Goal: Task Accomplishment & Management: Manage account settings

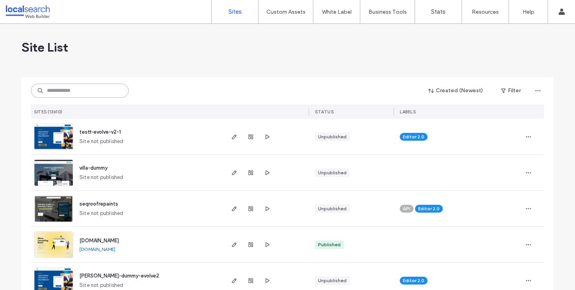
click at [75, 93] on input at bounding box center [80, 91] width 98 height 14
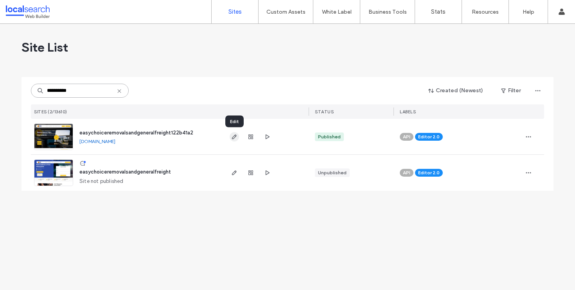
type input "**********"
click at [234, 137] on icon "button" at bounding box center [234, 137] width 6 height 6
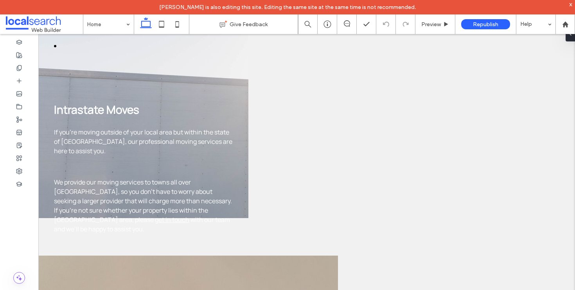
scroll to position [2981, 0]
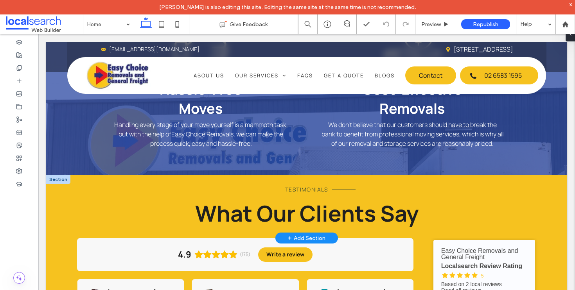
click at [59, 175] on div at bounding box center [58, 179] width 24 height 9
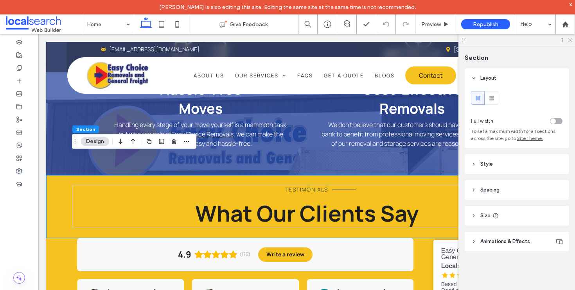
click at [570, 39] on icon at bounding box center [570, 39] width 5 height 5
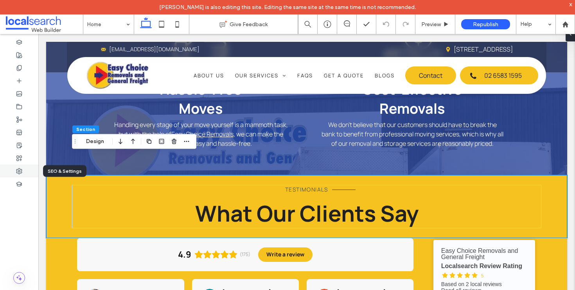
click at [17, 168] on icon at bounding box center [19, 171] width 6 height 6
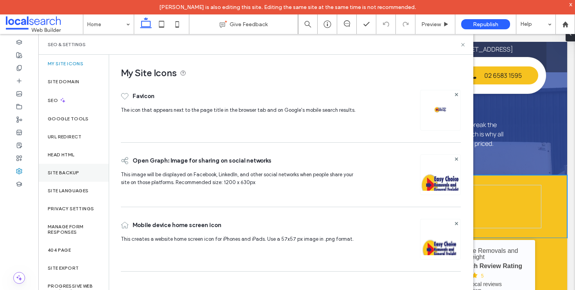
click at [69, 176] on div "Site Backup" at bounding box center [73, 173] width 70 height 18
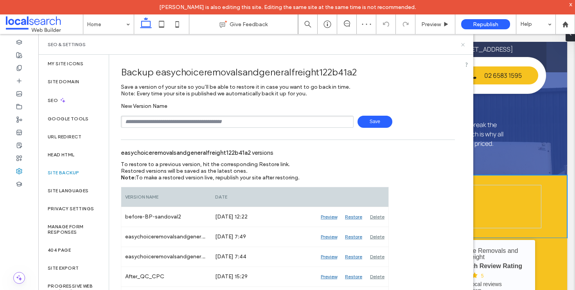
click at [463, 44] on icon at bounding box center [463, 45] width 6 height 6
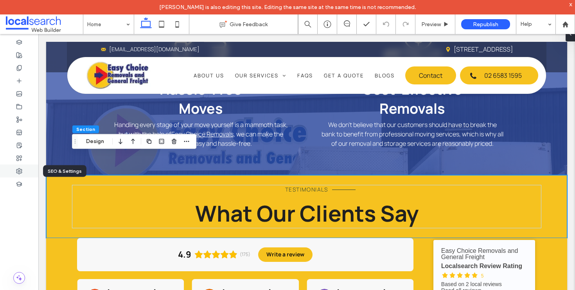
click at [20, 171] on icon at bounding box center [19, 171] width 6 height 6
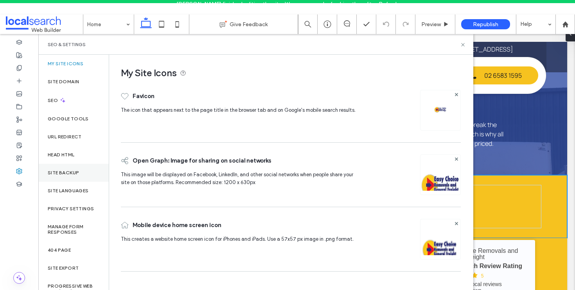
click at [60, 171] on label "Site Backup" at bounding box center [63, 172] width 31 height 5
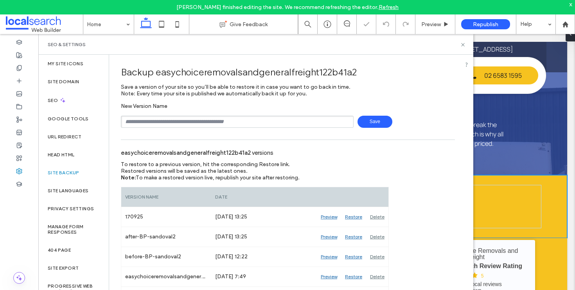
click at [571, 5] on div "x" at bounding box center [572, 4] width 4 height 7
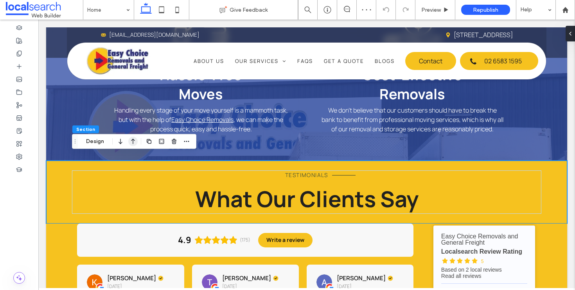
click at [133, 141] on use "button" at bounding box center [133, 141] width 4 height 5
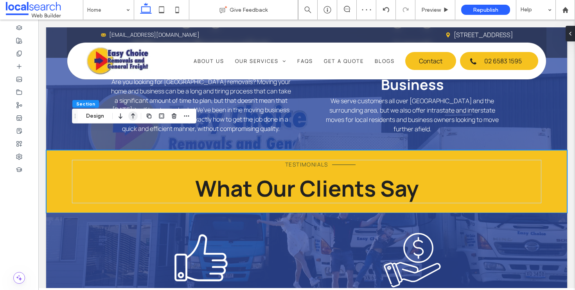
click at [131, 116] on icon "button" at bounding box center [132, 116] width 9 height 14
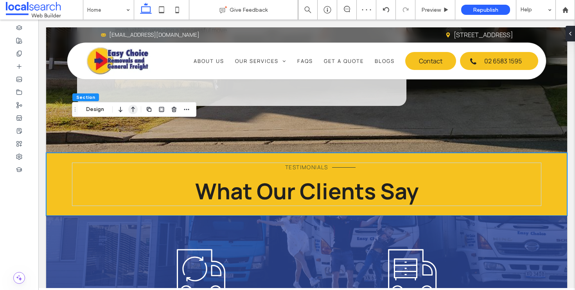
click at [130, 109] on icon "button" at bounding box center [132, 110] width 9 height 14
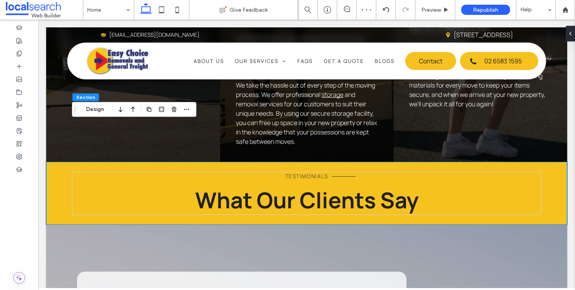
click at [130, 109] on icon "button" at bounding box center [132, 110] width 9 height 14
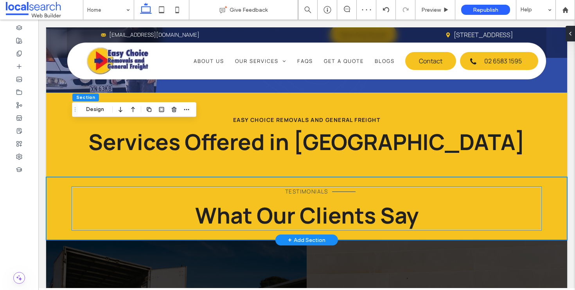
scroll to position [830, 0]
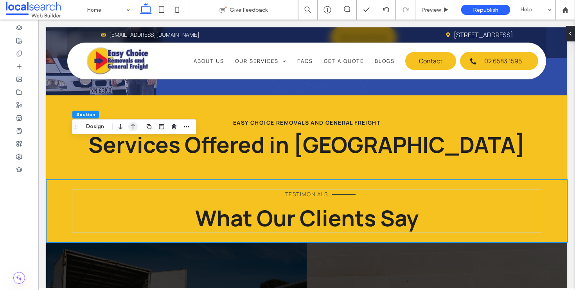
click at [130, 128] on icon "button" at bounding box center [132, 127] width 9 height 14
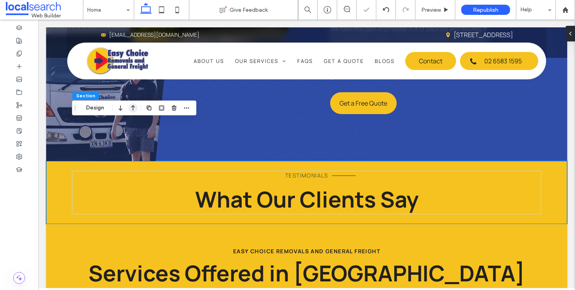
click at [132, 113] on icon "button" at bounding box center [132, 108] width 9 height 14
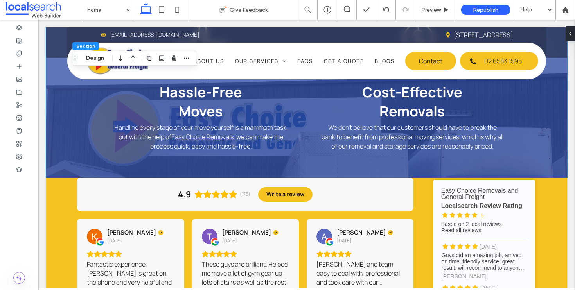
scroll to position [2994, 0]
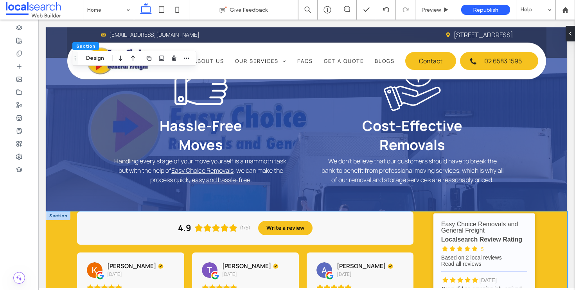
click at [57, 212] on div "4.9 (175) Write a review Bug Crazy Pest Control 1 month ago Very happy with Rhy…" at bounding box center [306, 290] width 521 height 157
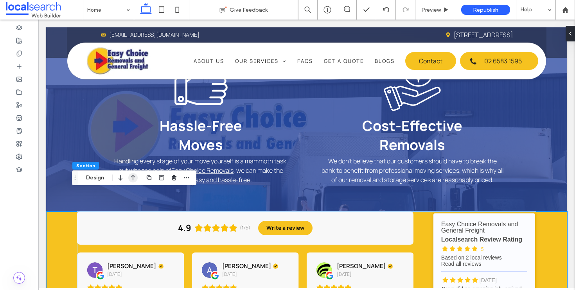
click at [134, 177] on use "button" at bounding box center [133, 177] width 4 height 5
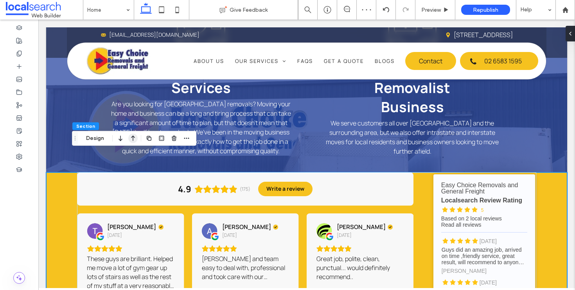
click at [132, 141] on icon "button" at bounding box center [132, 139] width 9 height 14
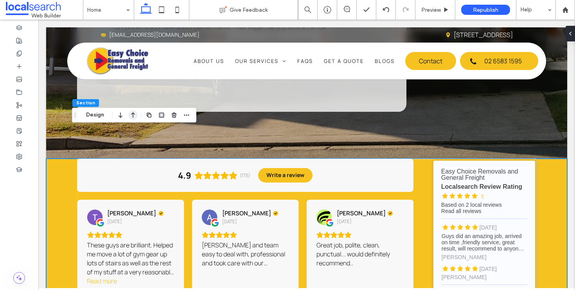
click at [133, 117] on use "button" at bounding box center [133, 115] width 4 height 5
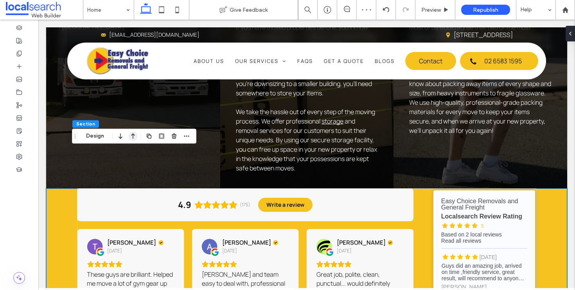
click at [132, 137] on icon "button" at bounding box center [132, 136] width 9 height 14
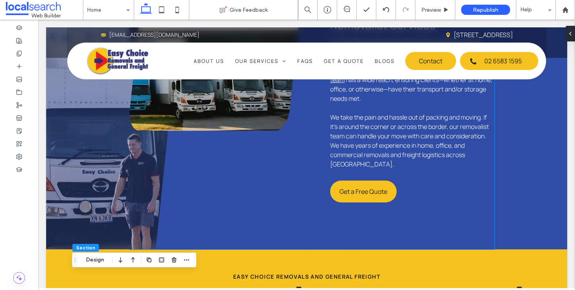
scroll to position [841, 0]
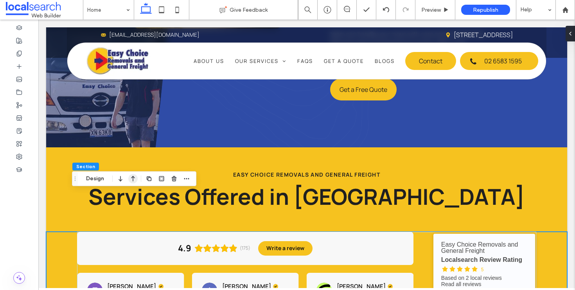
click at [134, 180] on icon "button" at bounding box center [132, 179] width 9 height 14
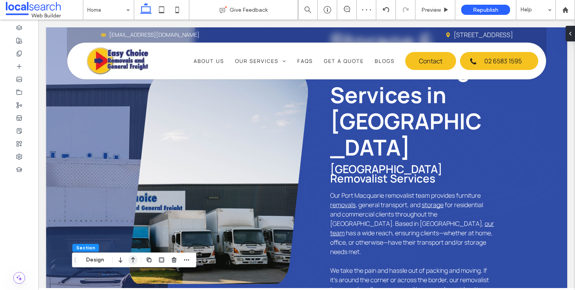
click at [130, 261] on icon "button" at bounding box center [132, 260] width 9 height 14
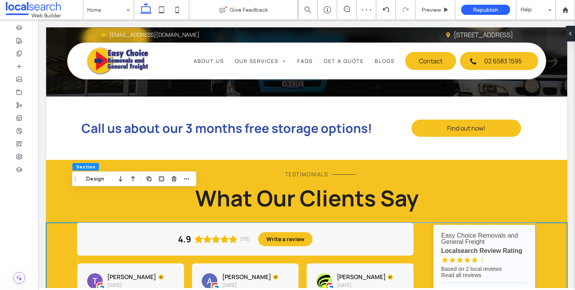
scroll to position [316, 0]
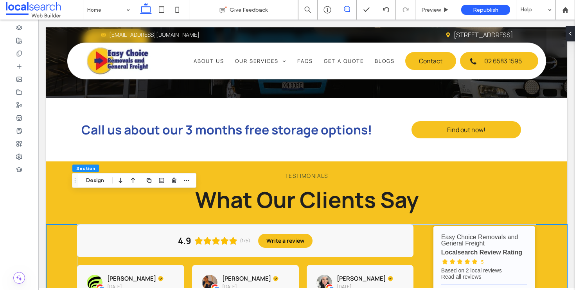
click at [341, 11] on span at bounding box center [346, 9] width 19 height 6
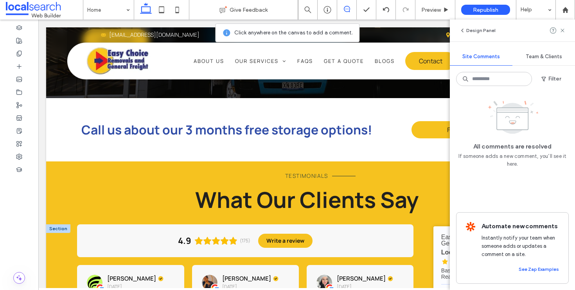
click at [68, 225] on div at bounding box center [58, 229] width 24 height 9
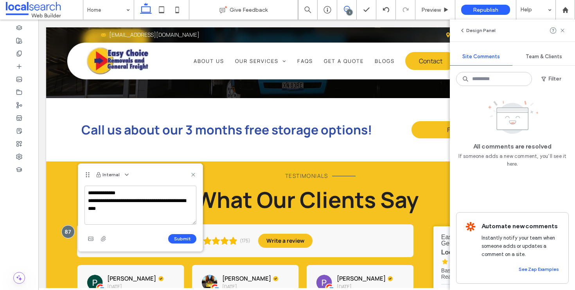
click at [88, 201] on textarea "**********" at bounding box center [141, 205] width 112 height 39
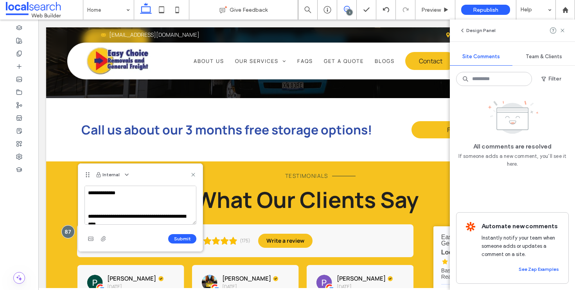
scroll to position [3, 0]
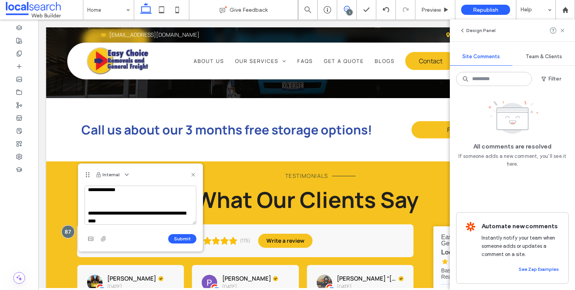
click at [101, 195] on textarea "**********" at bounding box center [141, 205] width 112 height 39
click at [136, 221] on textarea "**********" at bounding box center [141, 205] width 112 height 39
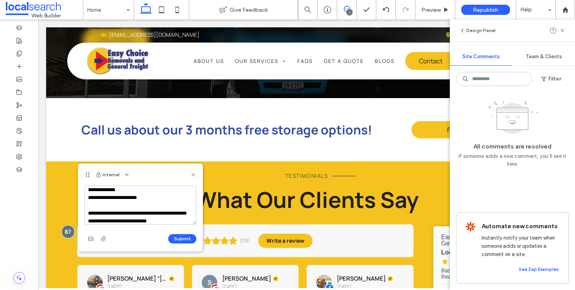
type textarea "**********"
click at [189, 231] on div "**********" at bounding box center [141, 215] width 112 height 59
click at [178, 236] on button "Submit" at bounding box center [182, 238] width 28 height 9
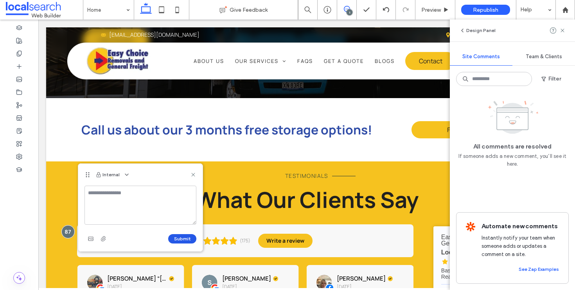
scroll to position [0, 0]
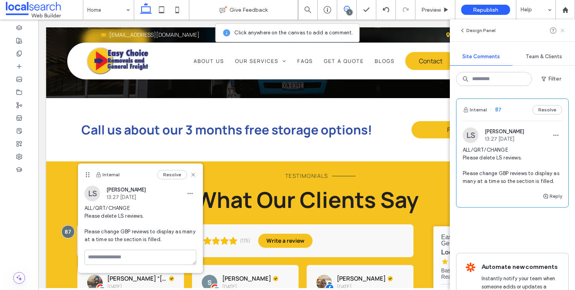
click at [562, 29] on icon at bounding box center [563, 30] width 6 height 6
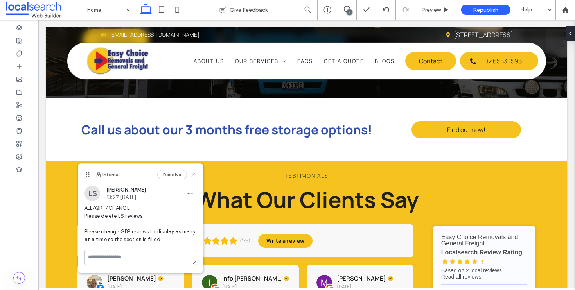
click at [192, 173] on icon at bounding box center [193, 175] width 6 height 6
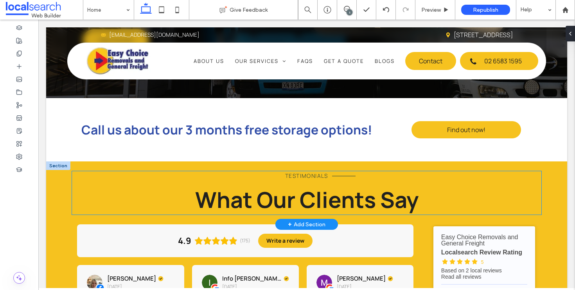
click at [303, 185] on span "What Our Clients Say" at bounding box center [307, 200] width 224 height 30
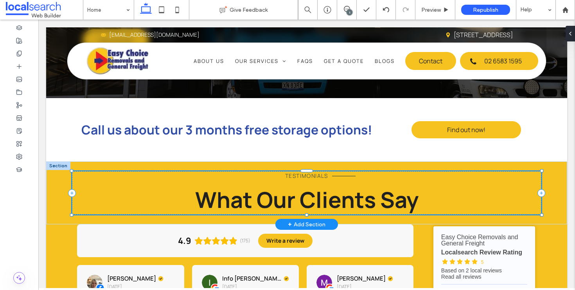
click at [303, 185] on span "What Our Clients Say" at bounding box center [307, 200] width 224 height 30
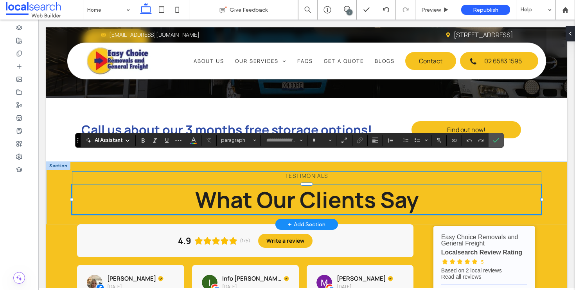
type input "*******"
type input "**"
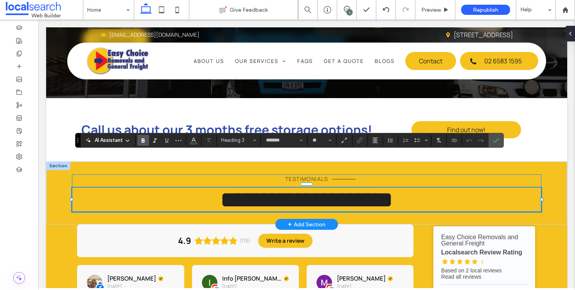
click at [339, 189] on span "**********" at bounding box center [307, 200] width 172 height 22
click at [373, 189] on span "**********" at bounding box center [307, 200] width 172 height 22
click at [352, 189] on span "**********" at bounding box center [307, 200] width 172 height 22
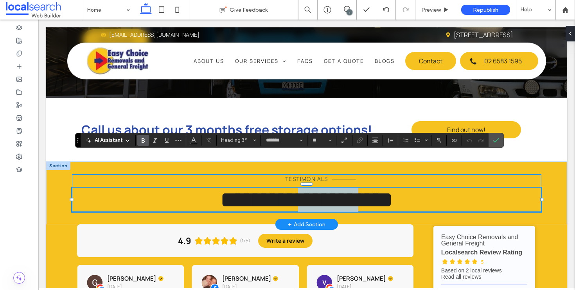
click at [352, 189] on span "**********" at bounding box center [307, 200] width 172 height 22
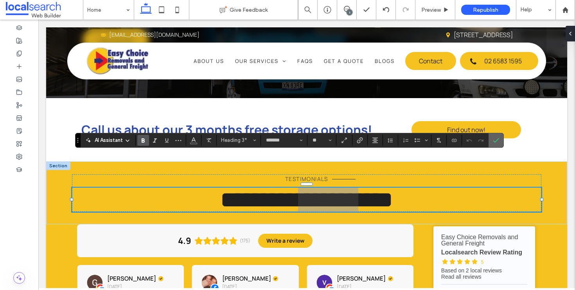
click at [496, 142] on icon "Confirm" at bounding box center [496, 140] width 6 height 6
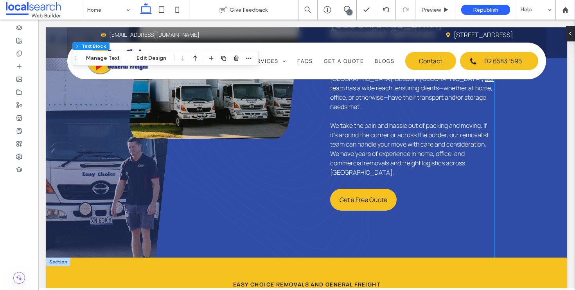
scroll to position [884, 0]
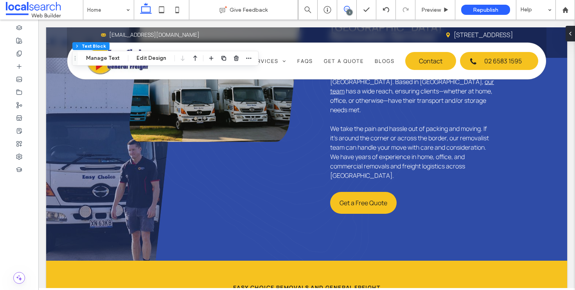
click at [349, 9] on icon at bounding box center [347, 9] width 6 height 6
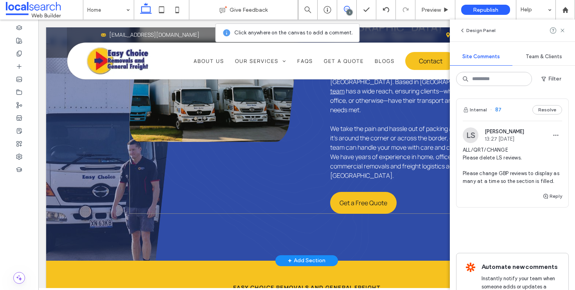
click at [326, 148] on div "Removals, Storage & General Freight Services in Port Macquarie Port Macquarie R…" at bounding box center [312, 36] width 365 height 353
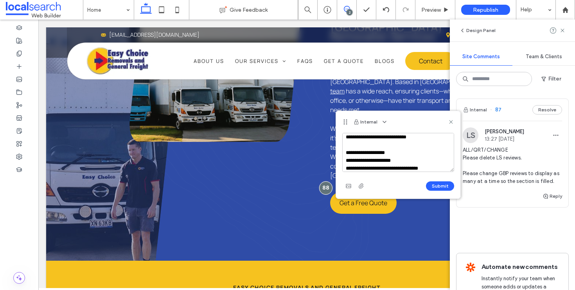
scroll to position [27, 0]
click at [367, 170] on textarea "**********" at bounding box center [398, 152] width 112 height 39
paste textarea "**********"
type textarea "**********"
click at [442, 187] on button "Submit" at bounding box center [440, 186] width 28 height 9
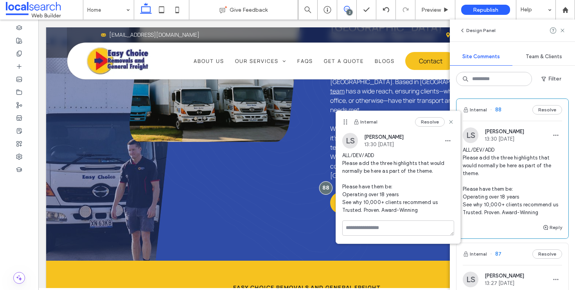
scroll to position [0, 0]
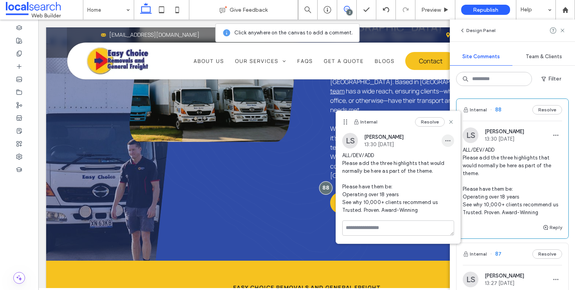
click at [452, 147] on span "button" at bounding box center [448, 141] width 13 height 13
click at [451, 162] on span "Edit" at bounding box center [454, 162] width 10 height 8
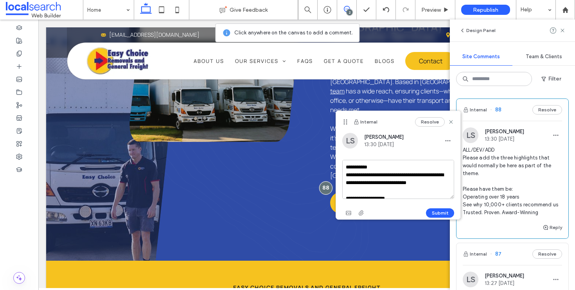
scroll to position [31, 0]
drag, startPoint x: 344, startPoint y: 177, endPoint x: 448, endPoint y: 196, distance: 105.5
click at [448, 196] on textarea "**********" at bounding box center [398, 179] width 112 height 39
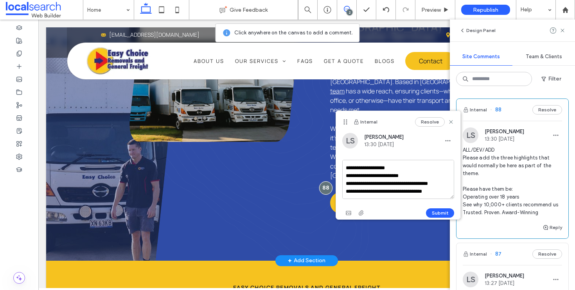
drag, startPoint x: 465, startPoint y: 204, endPoint x: 335, endPoint y: 183, distance: 131.3
click at [373, 186] on textarea "**********" at bounding box center [398, 179] width 112 height 39
type textarea "**********"
click at [436, 213] on button "Submit" at bounding box center [440, 213] width 28 height 9
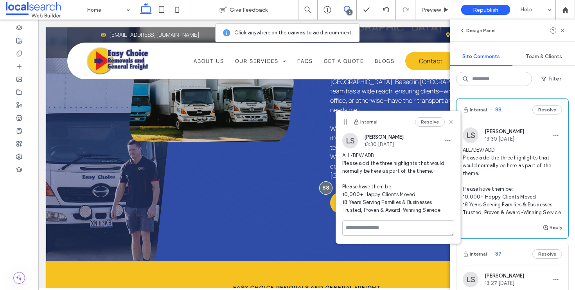
click at [450, 125] on icon at bounding box center [451, 122] width 6 height 6
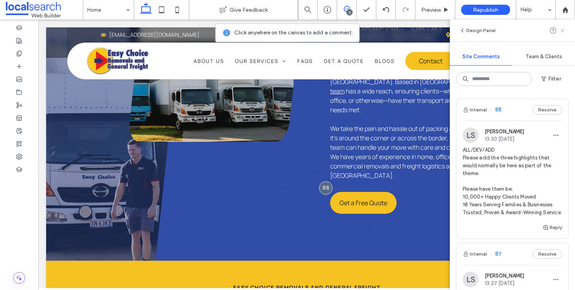
click at [563, 31] on use at bounding box center [563, 31] width 4 height 4
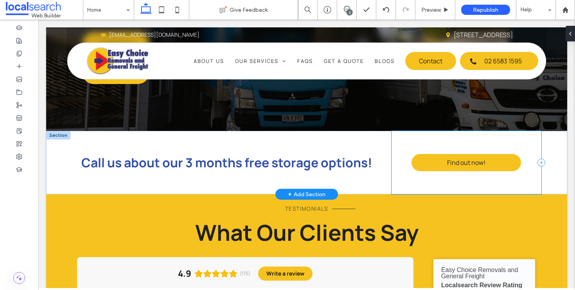
scroll to position [301, 0]
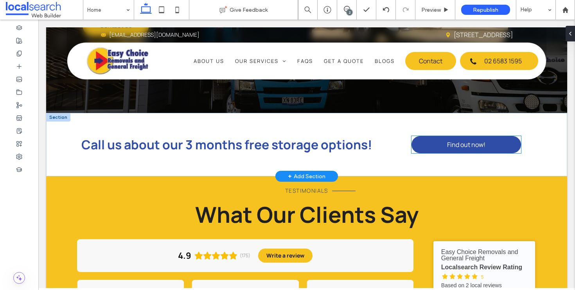
click at [426, 136] on link "Find out now!" at bounding box center [467, 144] width 110 height 17
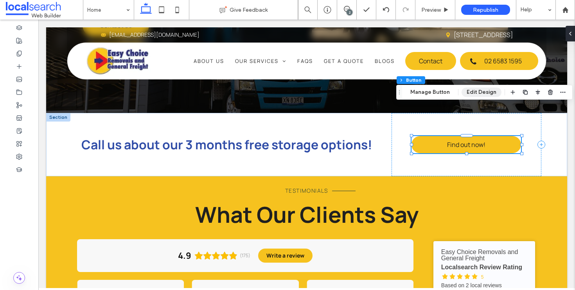
click at [476, 96] on button "Edit Design" at bounding box center [482, 92] width 40 height 9
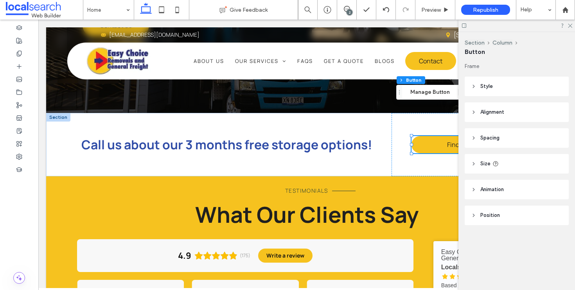
click at [529, 83] on header "Style" at bounding box center [517, 87] width 104 height 20
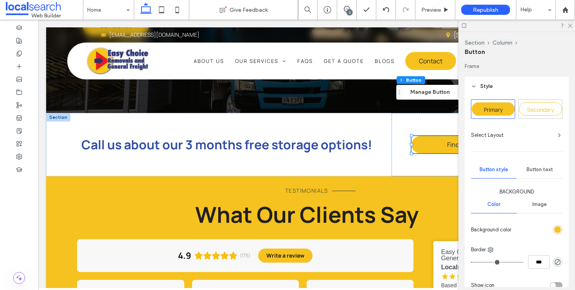
click at [557, 230] on div "rgb(246, 194, 31)" at bounding box center [558, 230] width 7 height 7
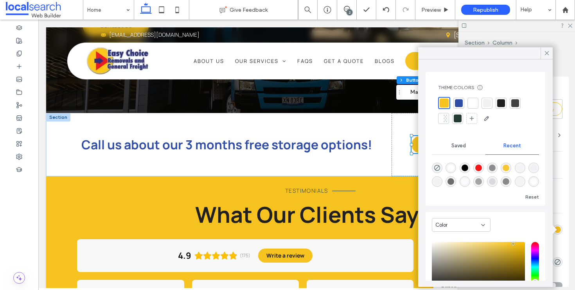
click at [459, 99] on div at bounding box center [459, 103] width 11 height 11
click at [546, 50] on icon at bounding box center [547, 53] width 7 height 7
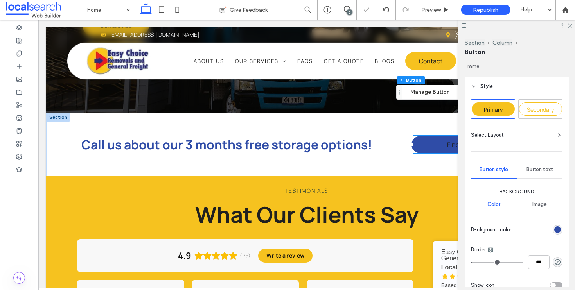
click at [541, 168] on span "Button text" at bounding box center [540, 170] width 27 height 6
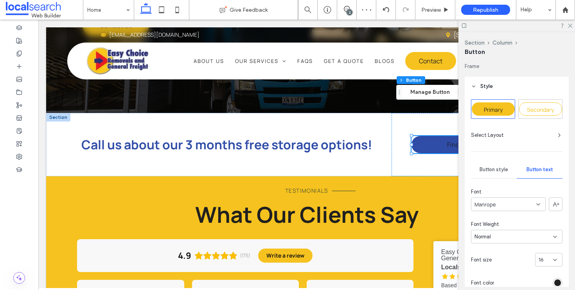
click at [558, 276] on div "Font Manrope Font Weight Normal Font size 16 Font color Font format Alignment T…" at bounding box center [517, 273] width 92 height 171
click at [558, 279] on div "rgb(32, 32, 32)" at bounding box center [558, 283] width 10 height 10
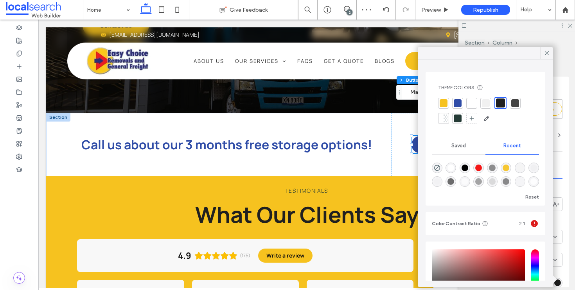
click at [472, 107] on div at bounding box center [472, 103] width 8 height 8
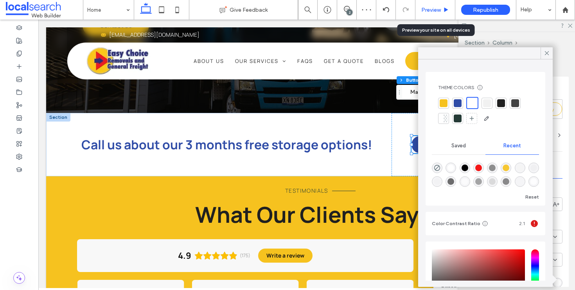
click at [441, 7] on span "Preview" at bounding box center [432, 10] width 20 height 7
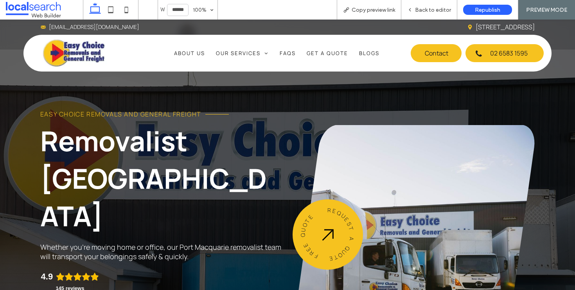
click at [80, 46] on img at bounding box center [75, 53] width 73 height 32
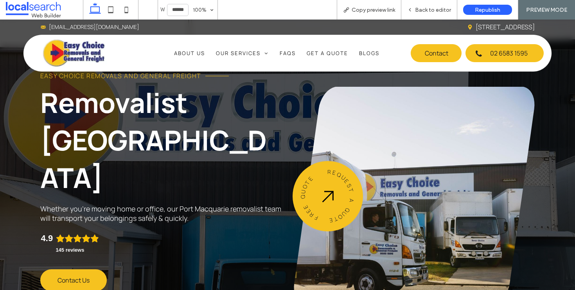
scroll to position [40, 0]
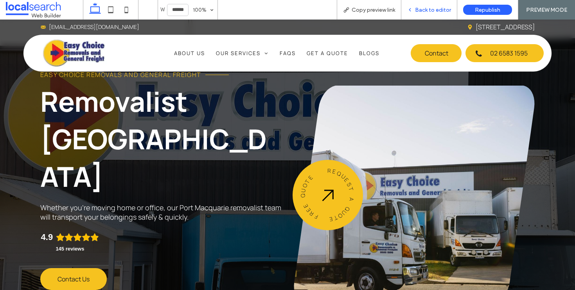
click at [443, 14] on div "Back to editor" at bounding box center [430, 10] width 56 height 20
click at [419, 12] on span "Back to editor" at bounding box center [433, 10] width 36 height 7
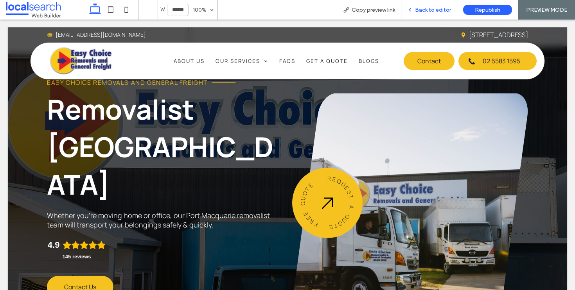
scroll to position [47, 0]
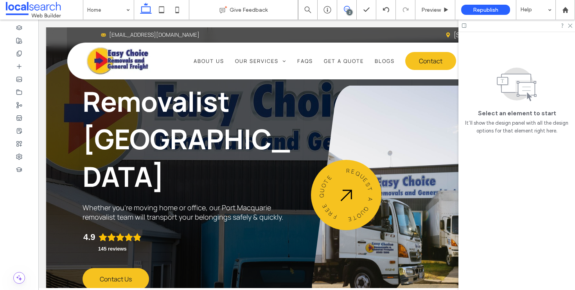
click at [345, 9] on icon at bounding box center [347, 9] width 6 height 6
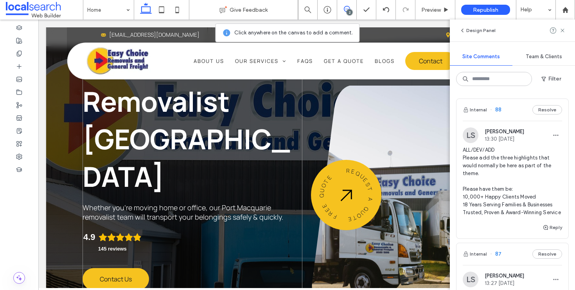
click at [167, 195] on div "Easy Choice Removals and General Freight Removalist Port Macquarie Whether you'…" at bounding box center [193, 195] width 220 height 250
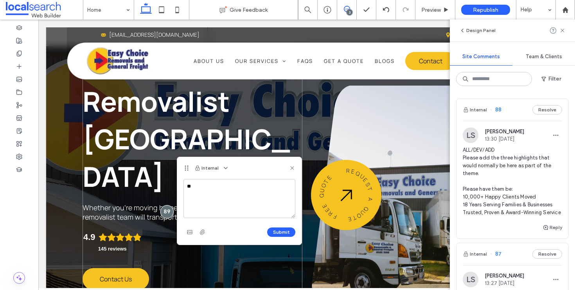
type textarea "*"
type textarea "**********"
click at [286, 236] on button "Submit" at bounding box center [281, 232] width 28 height 9
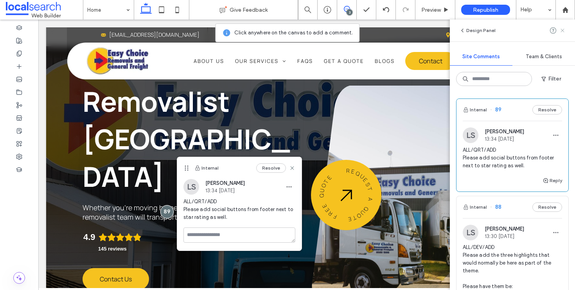
click at [564, 31] on use at bounding box center [563, 31] width 4 height 4
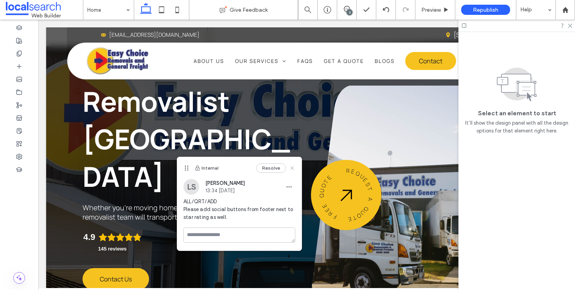
click at [292, 168] on use at bounding box center [292, 169] width 4 height 4
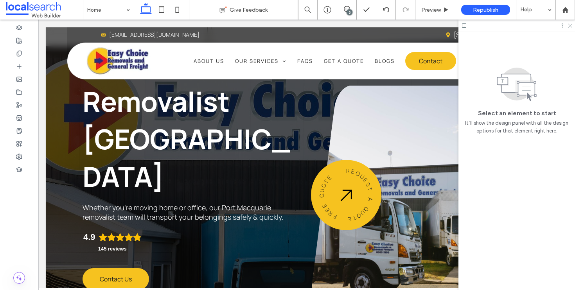
click at [570, 26] on use at bounding box center [570, 26] width 4 height 4
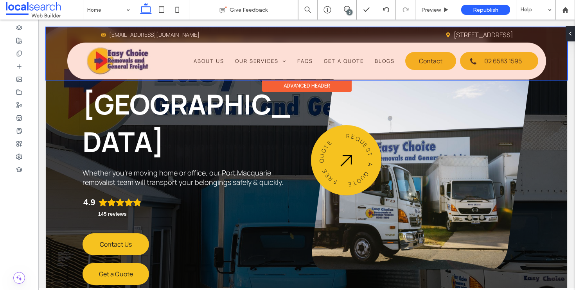
scroll to position [0, 0]
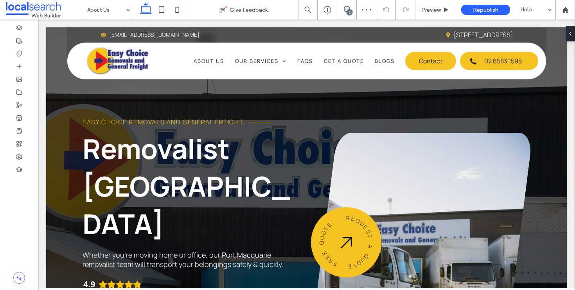
click at [347, 10] on div "3" at bounding box center [350, 12] width 6 height 6
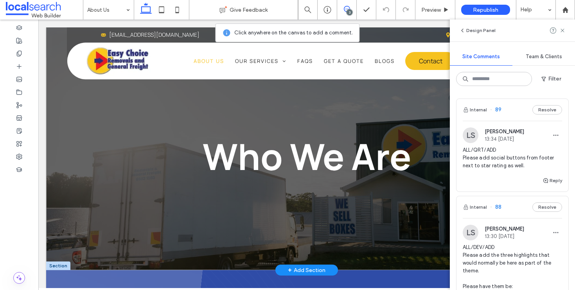
click at [434, 102] on div "Who We Are" at bounding box center [306, 148] width 521 height 243
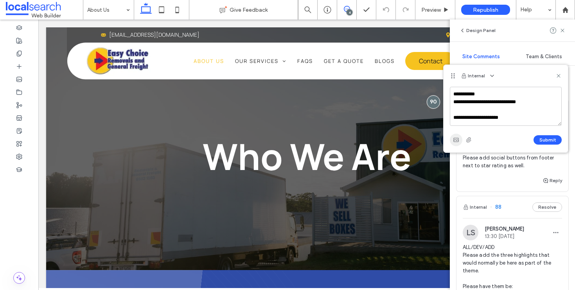
type textarea "**********"
click at [455, 140] on icon "button" at bounding box center [456, 140] width 6 height 6
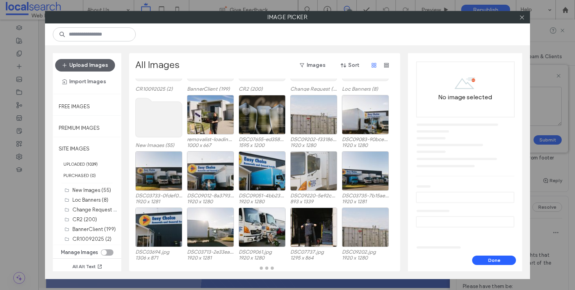
scroll to position [56, 0]
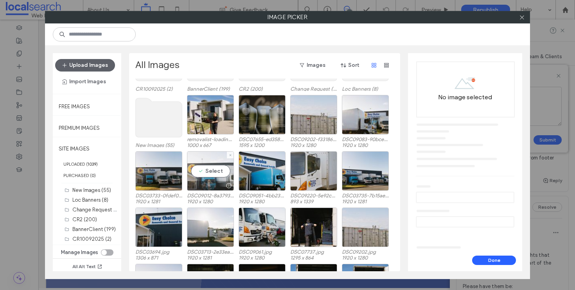
click at [202, 166] on div "Select" at bounding box center [210, 171] width 47 height 40
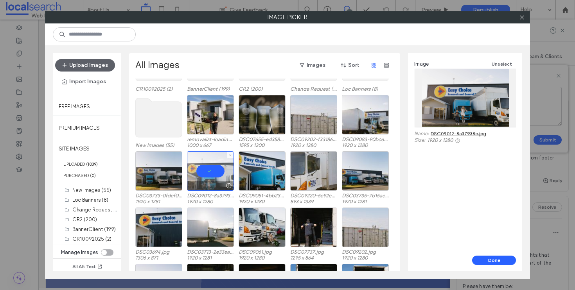
click at [202, 166] on div at bounding box center [210, 171] width 47 height 40
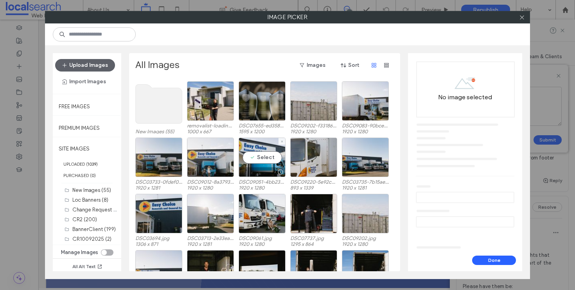
scroll to position [96, 0]
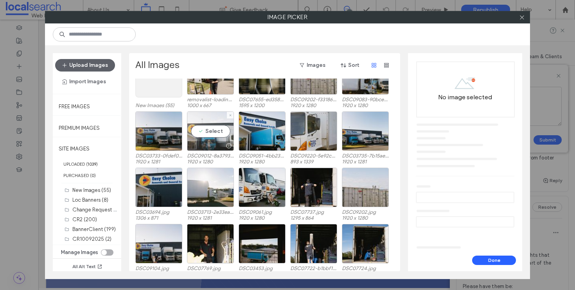
click at [208, 137] on div "Select" at bounding box center [210, 132] width 47 height 40
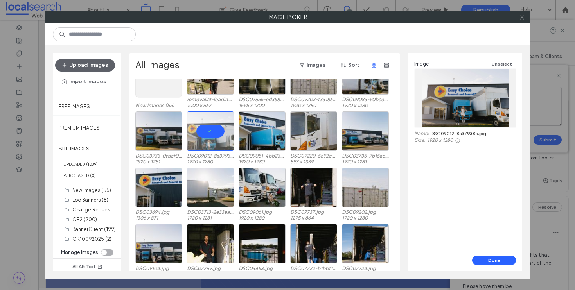
click at [474, 134] on link "DSC09012-8a37938e.jpg" at bounding box center [459, 134] width 56 height 6
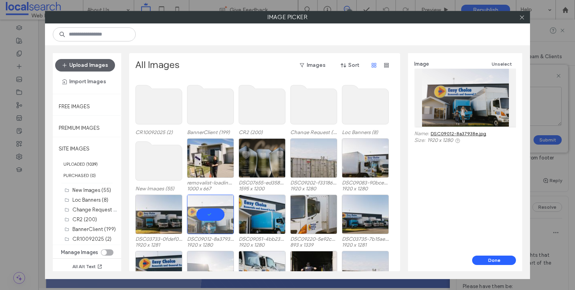
scroll to position [0, 0]
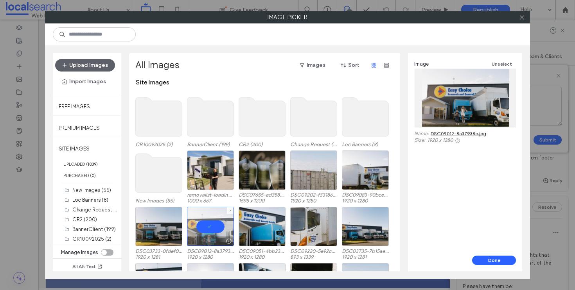
click at [217, 228] on div at bounding box center [210, 227] width 47 height 40
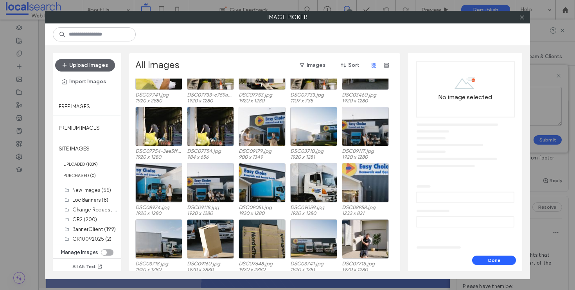
scroll to position [551, 0]
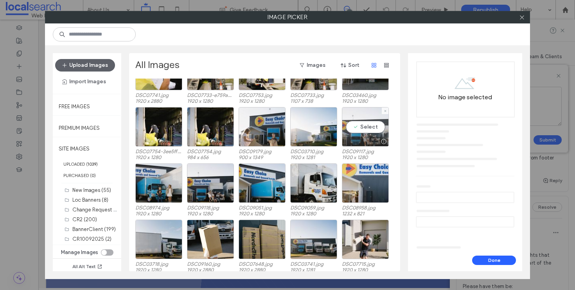
click at [360, 133] on div "Select" at bounding box center [365, 127] width 47 height 40
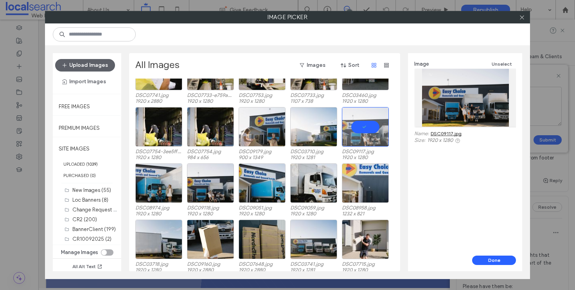
click at [443, 134] on link "DSC09117.jpg" at bounding box center [446, 134] width 31 height 6
click at [497, 260] on button "Done" at bounding box center [494, 260] width 44 height 9
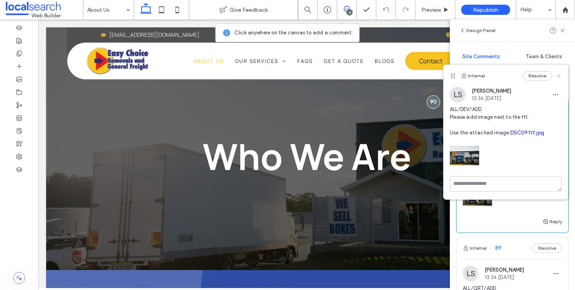
click at [559, 75] on use at bounding box center [559, 76] width 4 height 4
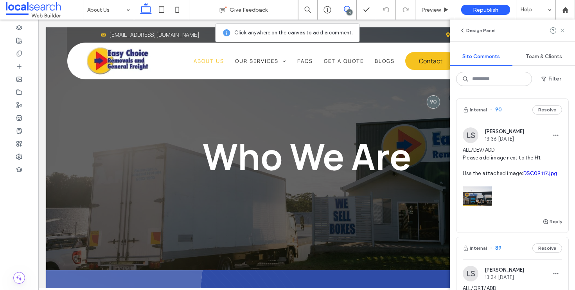
click at [561, 31] on icon at bounding box center [563, 30] width 6 height 6
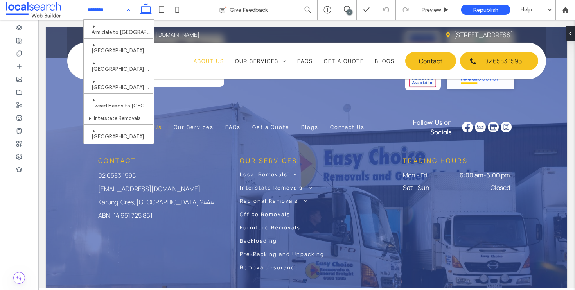
scroll to position [894, 0]
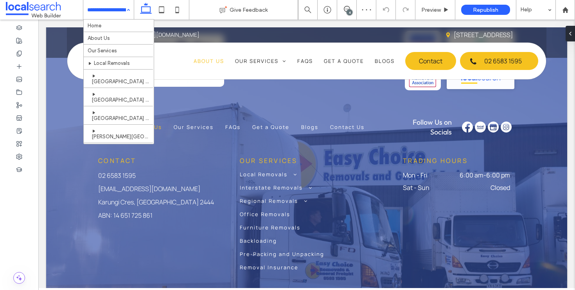
click at [110, 11] on input at bounding box center [106, 10] width 39 height 20
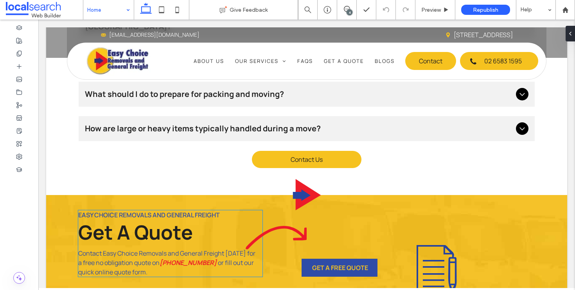
scroll to position [3877, 0]
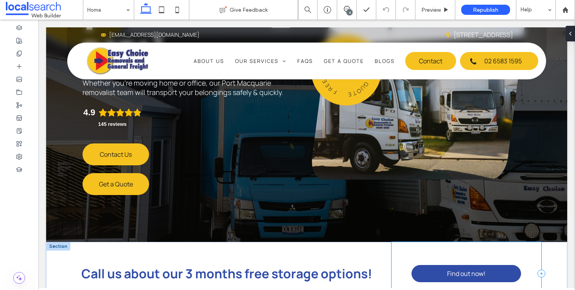
scroll to position [163, 0]
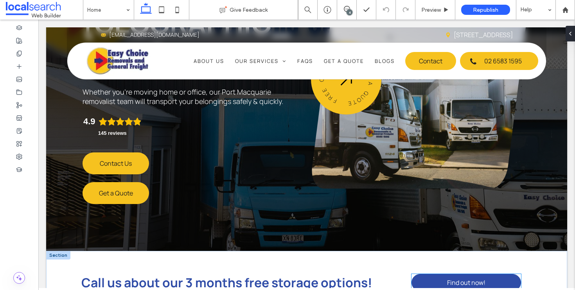
click at [467, 279] on span "Find out now!" at bounding box center [466, 283] width 38 height 9
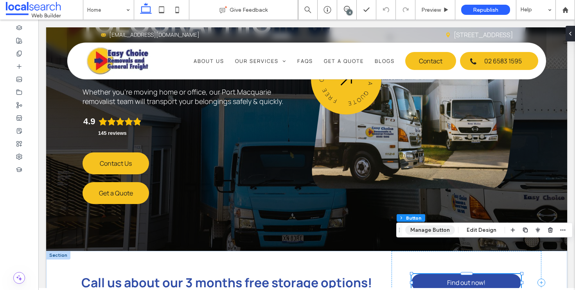
click at [438, 229] on button "Manage Button" at bounding box center [431, 230] width 50 height 9
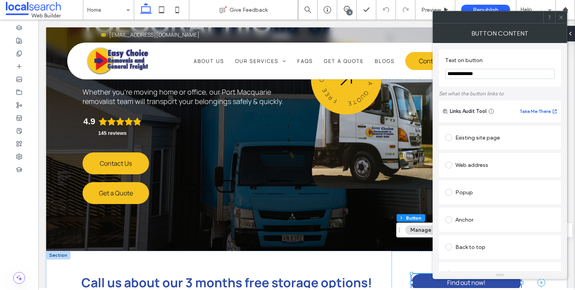
click at [452, 74] on input "**********" at bounding box center [500, 74] width 110 height 10
type input "**********"
click at [560, 18] on icon at bounding box center [562, 17] width 6 height 6
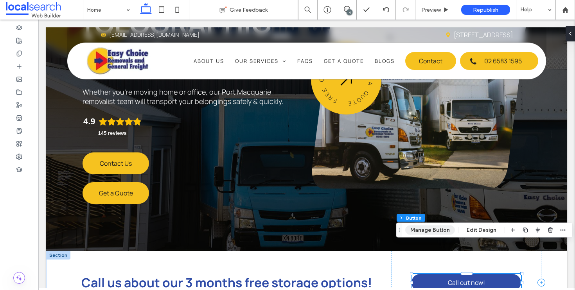
click at [437, 230] on button "Manage Button" at bounding box center [431, 230] width 50 height 9
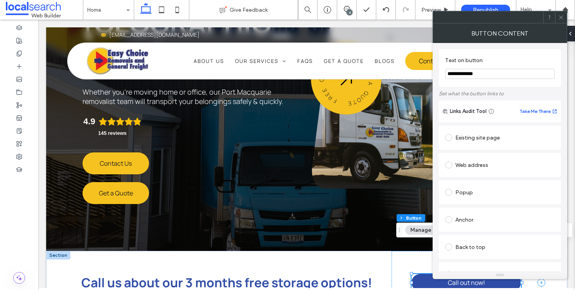
click at [464, 74] on input "**********" at bounding box center [500, 74] width 110 height 10
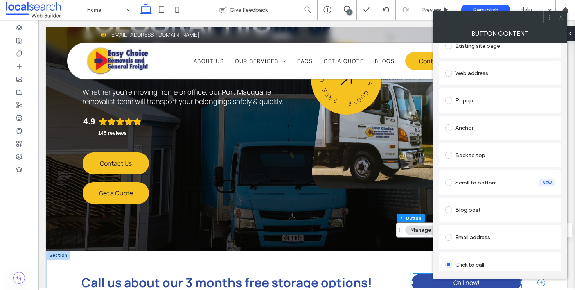
scroll to position [161, 0]
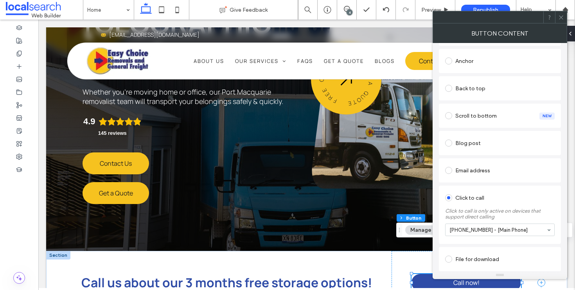
type input "*********"
click at [560, 17] on icon at bounding box center [562, 17] width 6 height 6
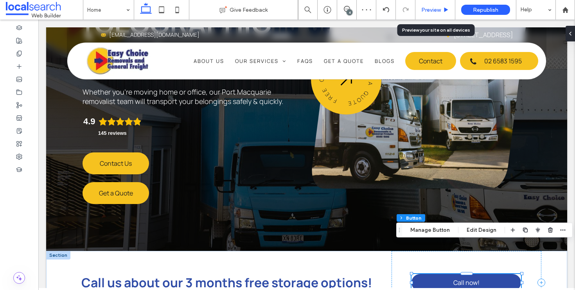
click at [443, 11] on div "Preview" at bounding box center [436, 10] width 40 height 7
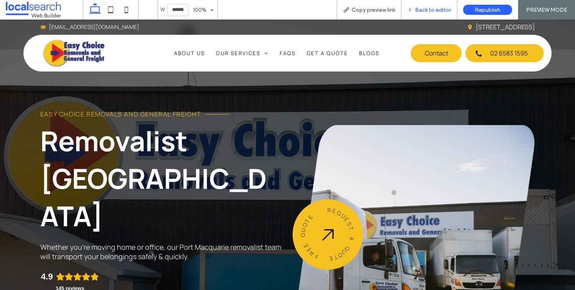
click at [423, 11] on span "Back to editor" at bounding box center [433, 10] width 36 height 7
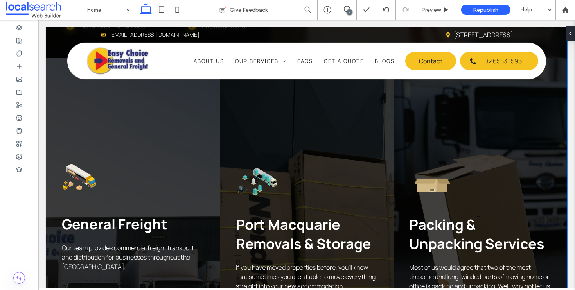
scroll to position [1896, 0]
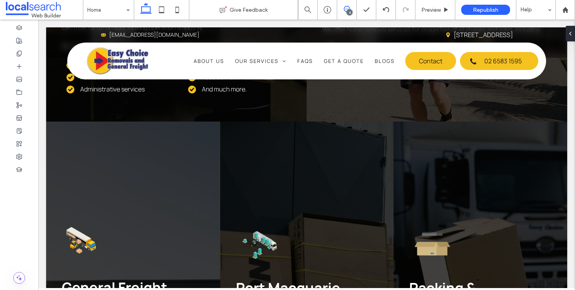
click at [349, 7] on use at bounding box center [347, 9] width 6 height 6
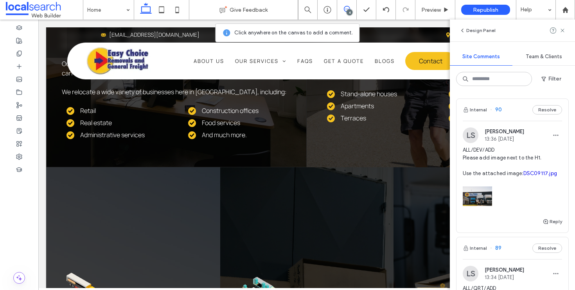
scroll to position [1847, 0]
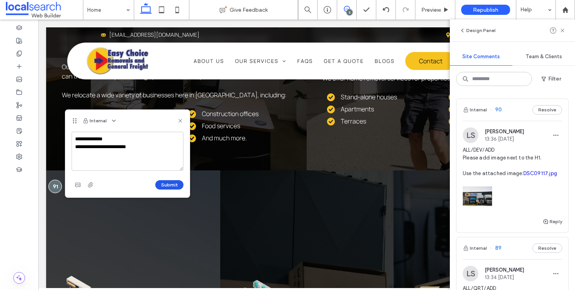
type textarea "**********"
click at [171, 184] on button "Submit" at bounding box center [169, 184] width 28 height 9
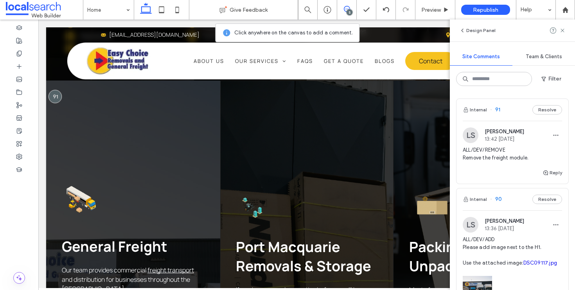
scroll to position [1985, 0]
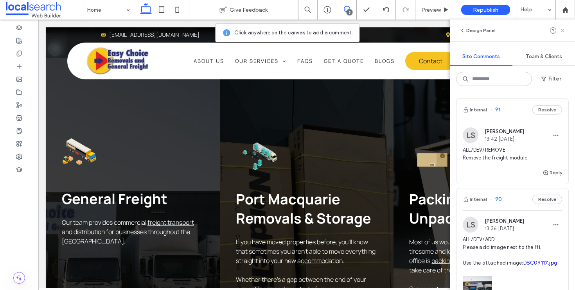
click at [563, 28] on icon at bounding box center [563, 30] width 6 height 6
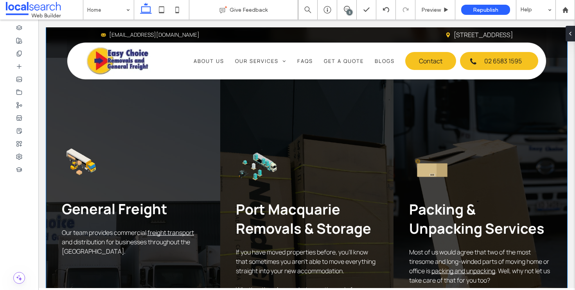
scroll to position [1974, 0]
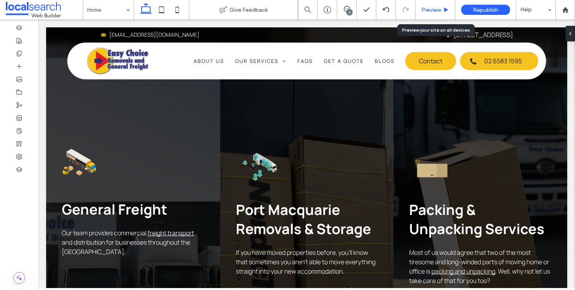
click at [438, 10] on span "Preview" at bounding box center [432, 10] width 20 height 7
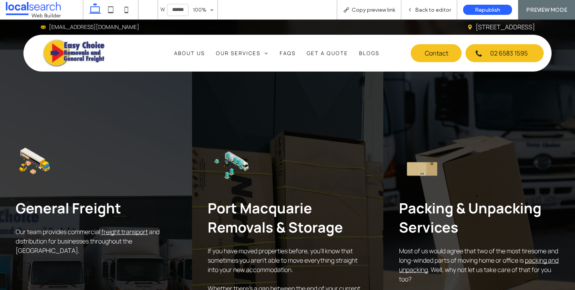
scroll to position [1893, 0]
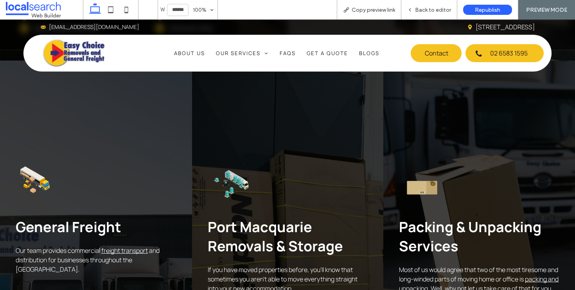
click at [231, 159] on link at bounding box center [232, 184] width 48 height 50
click at [420, 4] on div "Back to editor" at bounding box center [430, 10] width 56 height 20
click at [413, 10] on icon at bounding box center [409, 9] width 5 height 5
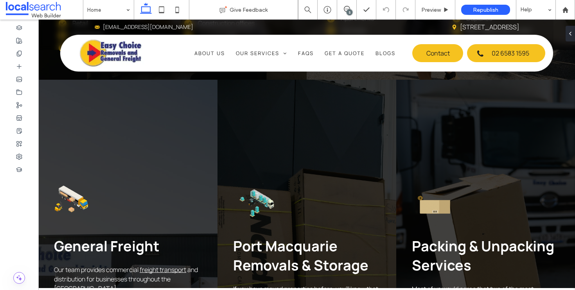
click at [350, 13] on div "5" at bounding box center [350, 12] width 6 height 6
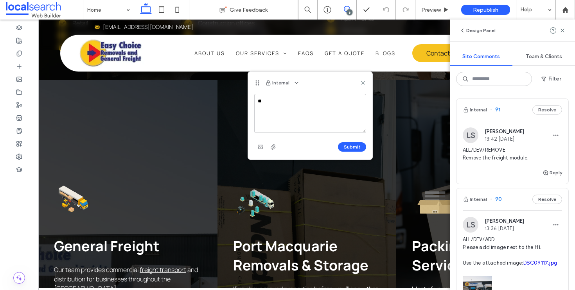
type textarea "*"
drag, startPoint x: 358, startPoint y: 103, endPoint x: 343, endPoint y: 104, distance: 14.9
click at [343, 104] on textarea "**********" at bounding box center [310, 113] width 112 height 39
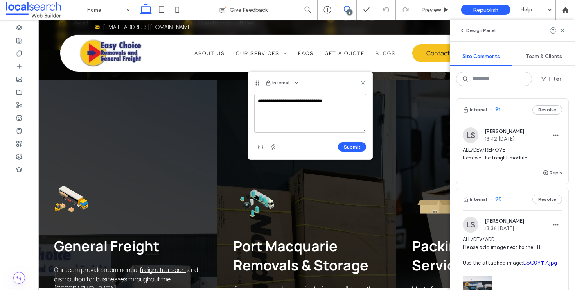
click at [256, 102] on textarea "**********" at bounding box center [310, 113] width 112 height 39
type textarea "**********"
click at [343, 143] on button "Submit" at bounding box center [352, 146] width 28 height 9
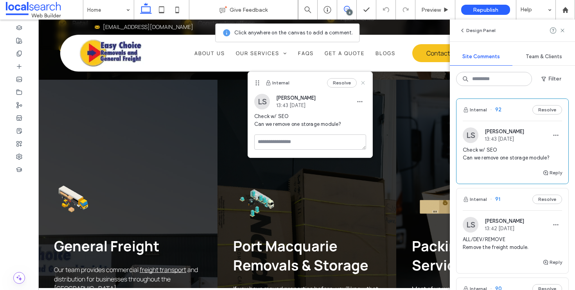
click at [362, 81] on icon at bounding box center [363, 83] width 6 height 6
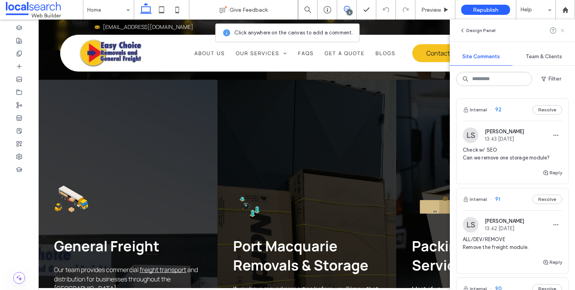
click at [561, 27] on span at bounding box center [563, 30] width 6 height 9
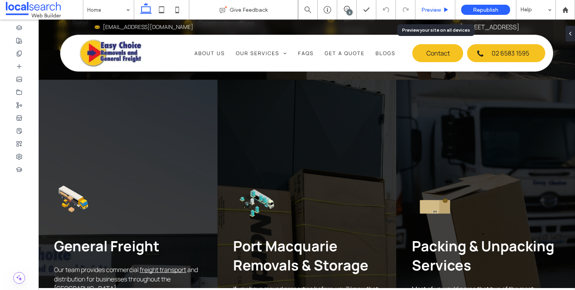
click at [431, 8] on span "Preview" at bounding box center [432, 10] width 20 height 7
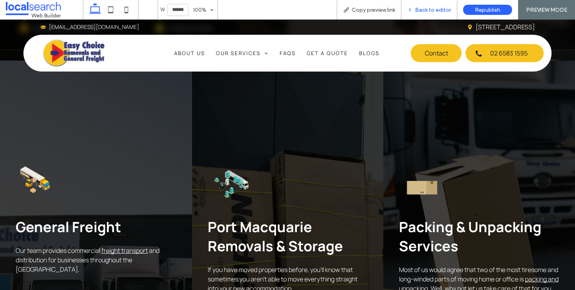
click at [434, 11] on span "Back to editor" at bounding box center [433, 10] width 36 height 7
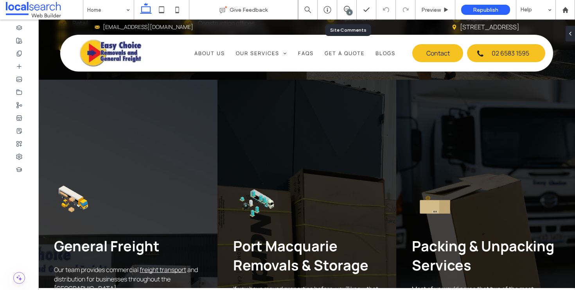
click at [344, 12] on div "6" at bounding box center [346, 10] width 19 height 8
click at [344, 8] on icon at bounding box center [347, 9] width 6 height 6
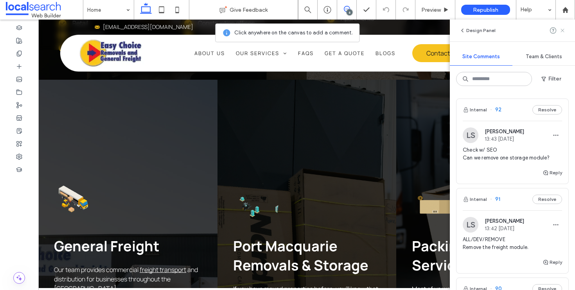
click at [563, 30] on use at bounding box center [563, 31] width 4 height 4
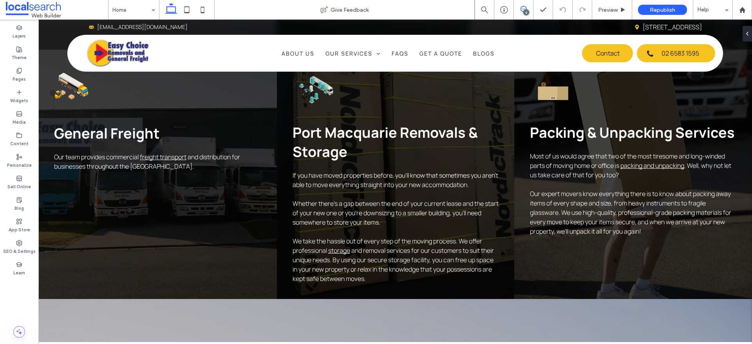
click at [525, 7] on icon at bounding box center [523, 9] width 6 height 6
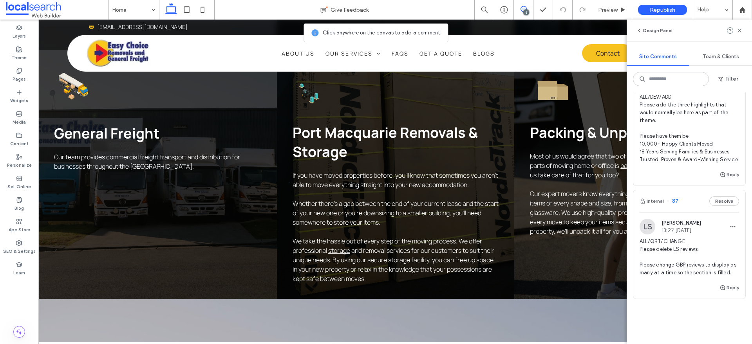
scroll to position [571, 0]
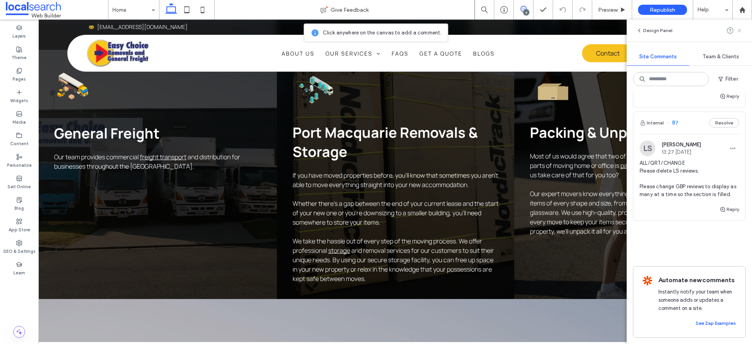
click at [575, 30] on icon at bounding box center [739, 30] width 6 height 6
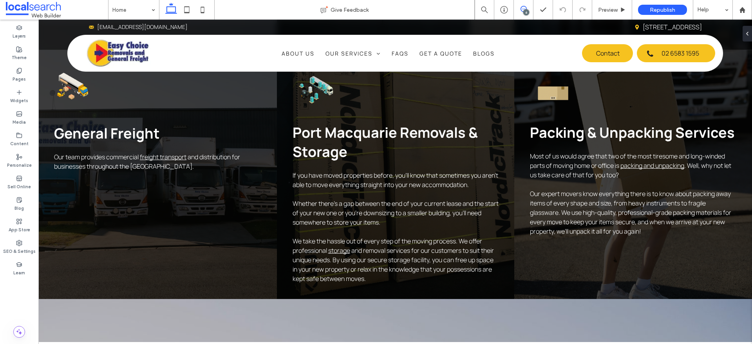
click at [523, 7] on icon at bounding box center [523, 9] width 6 height 6
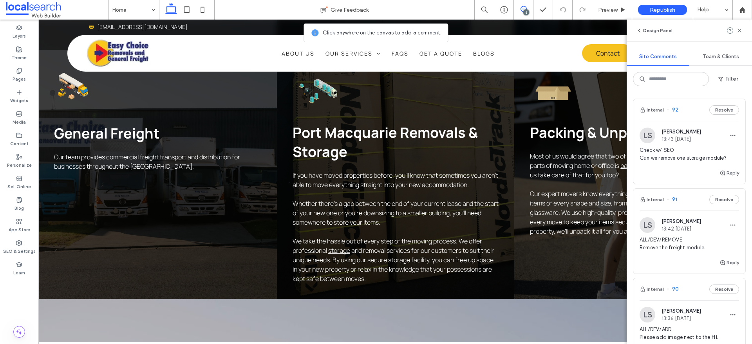
click at [522, 7] on icon at bounding box center [523, 9] width 6 height 6
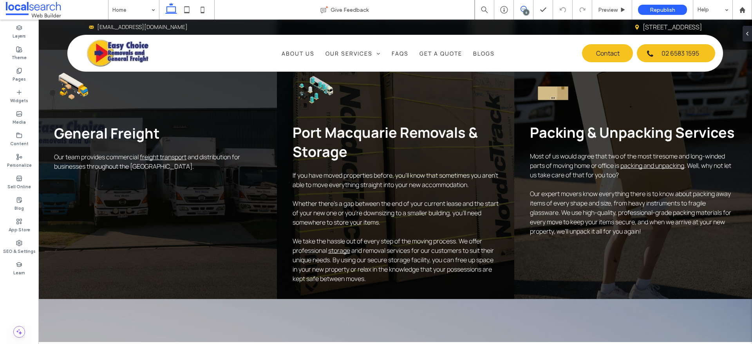
click at [522, 11] on use at bounding box center [523, 9] width 6 height 6
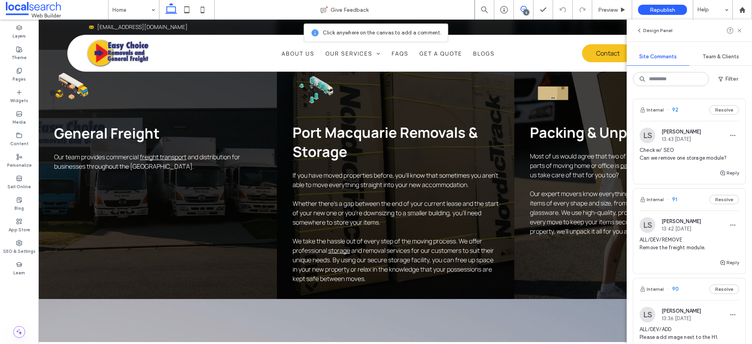
click at [575, 107] on div "Internal 92 Resolve" at bounding box center [689, 110] width 112 height 22
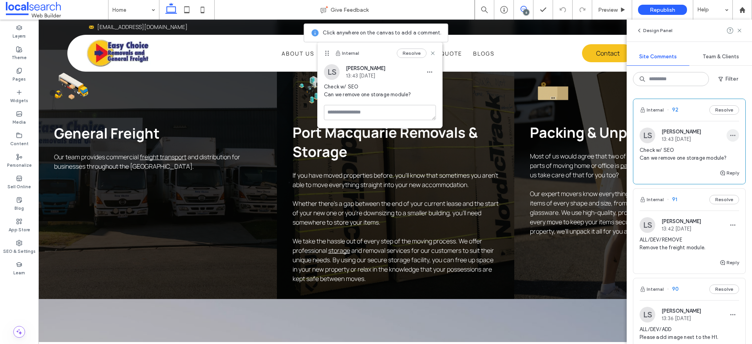
click at [575, 135] on use "button" at bounding box center [732, 135] width 5 height 1
click at [575, 167] on div "Delete" at bounding box center [698, 170] width 70 height 15
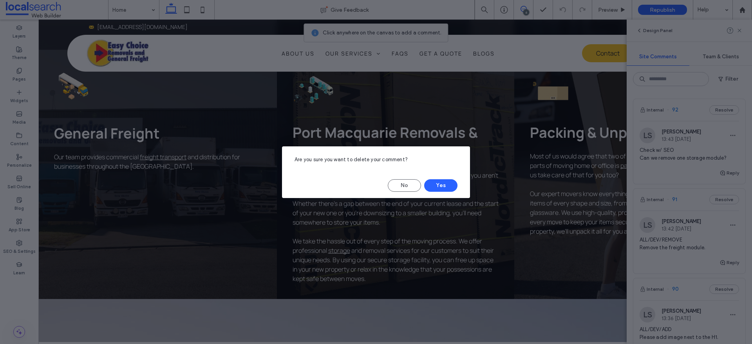
click at [438, 178] on div "Are you sure you want to delete your comment? No Yes" at bounding box center [376, 172] width 188 height 52
click at [440, 183] on button "Yes" at bounding box center [440, 185] width 33 height 13
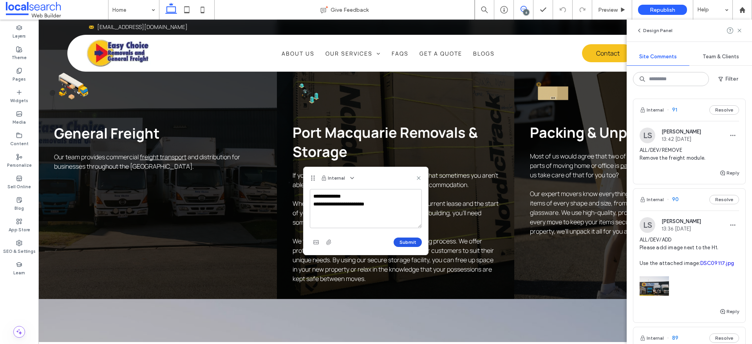
type textarea "**********"
click at [397, 239] on button "Submit" at bounding box center [407, 242] width 28 height 9
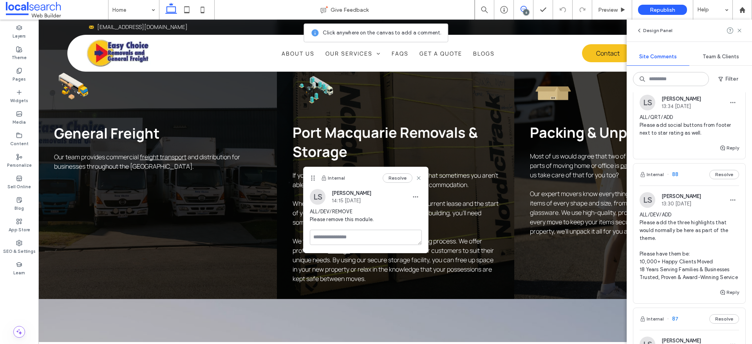
scroll to position [276, 0]
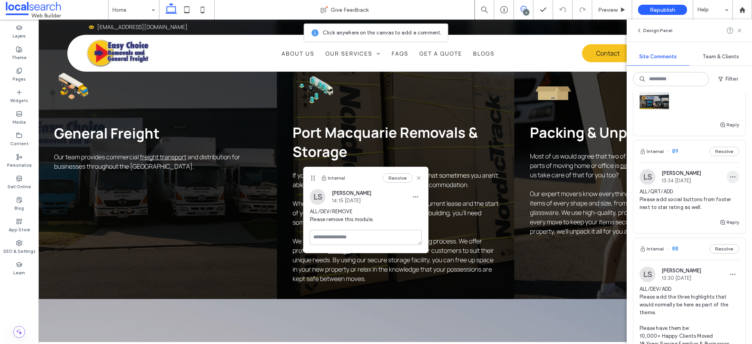
click at [575, 182] on span "button" at bounding box center [732, 177] width 13 height 13
click at [575, 198] on div "Edit" at bounding box center [698, 197] width 70 height 15
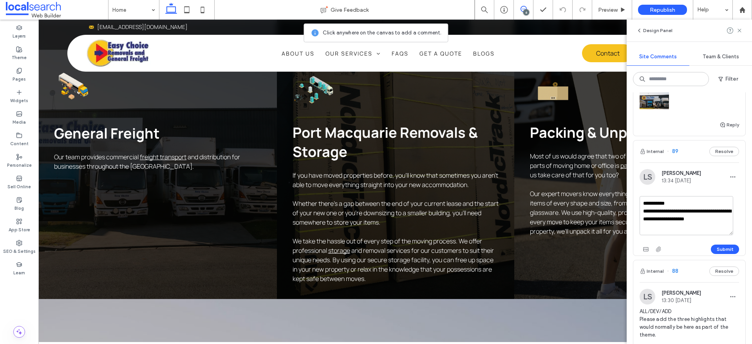
click at [575, 202] on textarea "**********" at bounding box center [686, 215] width 94 height 39
type textarea "**********"
click at [575, 246] on button "Submit" at bounding box center [724, 249] width 28 height 9
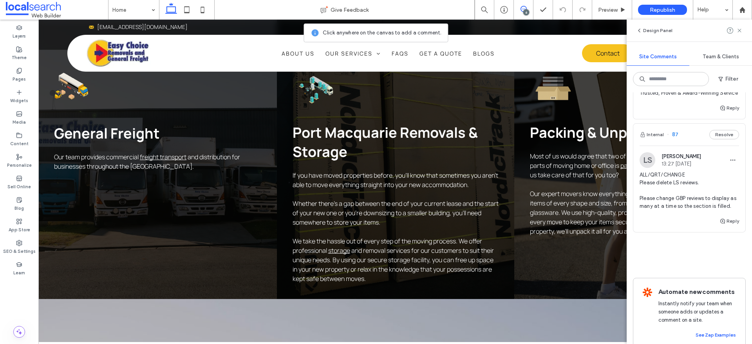
scroll to position [537, 0]
click at [575, 162] on span "button" at bounding box center [732, 158] width 13 height 13
click at [575, 177] on div "Edit Delete" at bounding box center [697, 194] width 70 height 37
click at [575, 179] on div "Edit" at bounding box center [698, 186] width 70 height 15
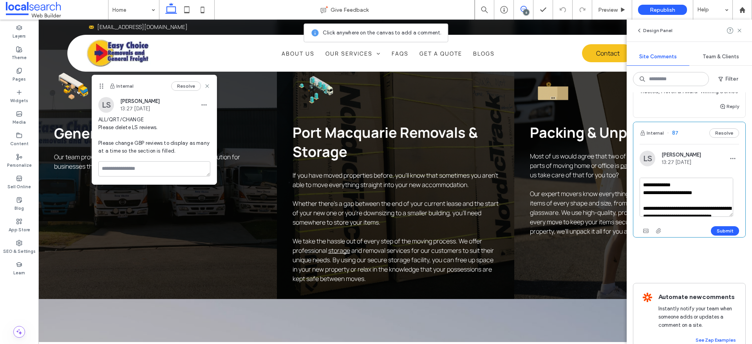
click at [575, 194] on textarea "**********" at bounding box center [686, 197] width 94 height 39
type textarea "**********"
click at [575, 232] on div "Submit" at bounding box center [688, 231] width 99 height 13
click at [575, 236] on button "Submit" at bounding box center [724, 230] width 28 height 9
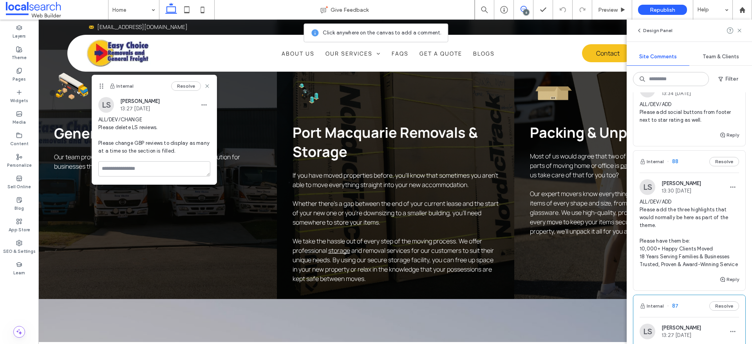
scroll to position [365, 0]
click at [575, 162] on div "Internal 88 Resolve" at bounding box center [689, 161] width 112 height 22
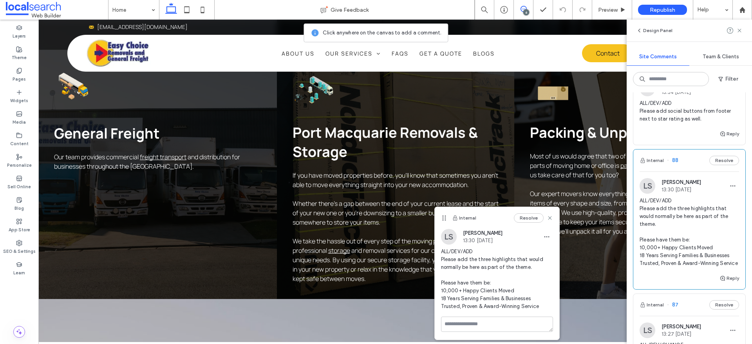
click at [543, 248] on span "ALL/DEV/ADD Please add the three highlights that would normally be here as part…" at bounding box center [497, 279] width 112 height 63
click at [546, 242] on span "button" at bounding box center [546, 237] width 13 height 13
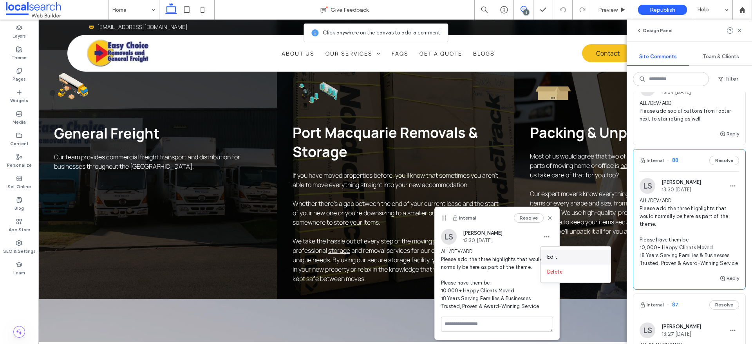
click at [545, 255] on div "Edit" at bounding box center [576, 257] width 70 height 15
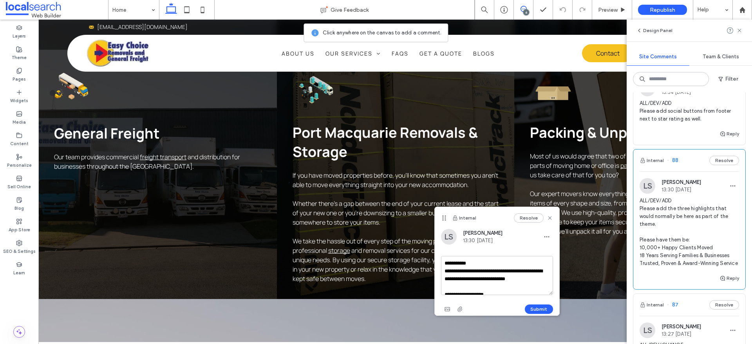
click at [499, 280] on textarea "**********" at bounding box center [497, 275] width 112 height 39
type textarea "**********"
click at [541, 290] on button "Submit" at bounding box center [539, 309] width 28 height 9
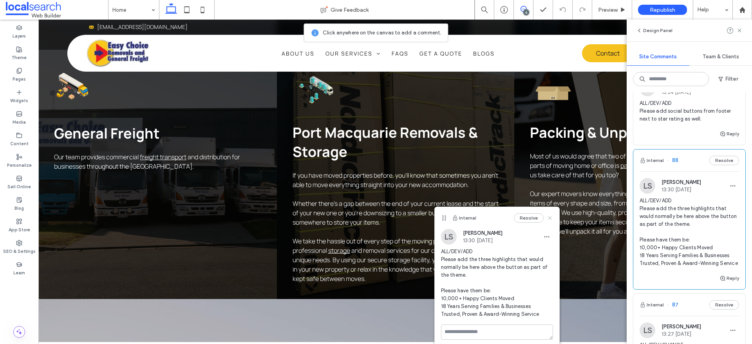
click at [548, 216] on use at bounding box center [550, 218] width 4 height 4
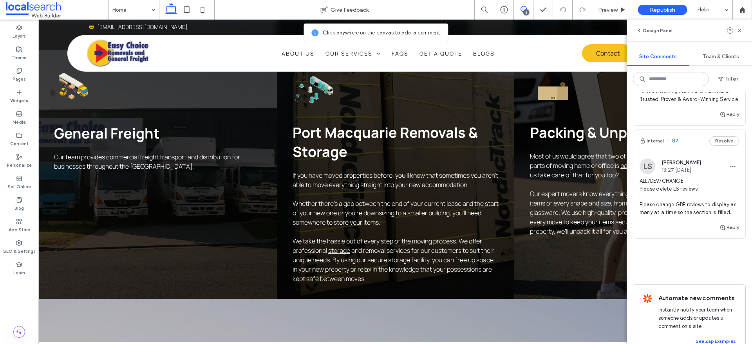
scroll to position [571, 0]
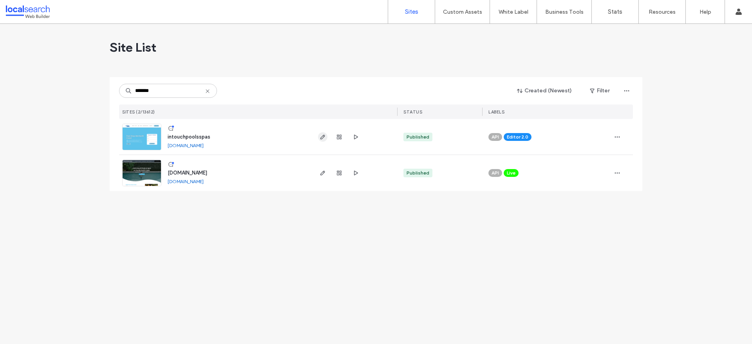
type input "*******"
click at [326, 141] on span "button" at bounding box center [322, 136] width 9 height 9
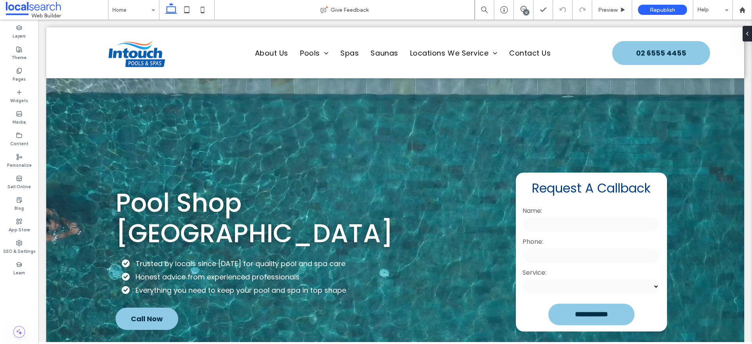
click at [524, 13] on div "12" at bounding box center [526, 12] width 6 height 6
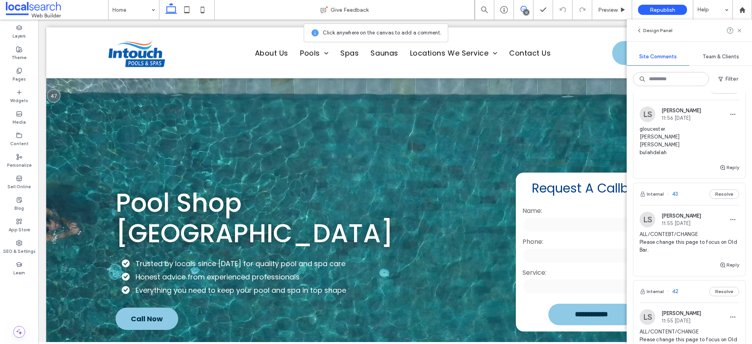
scroll to position [791, 0]
click at [690, 101] on div "Internal 44 Resolve" at bounding box center [689, 90] width 112 height 22
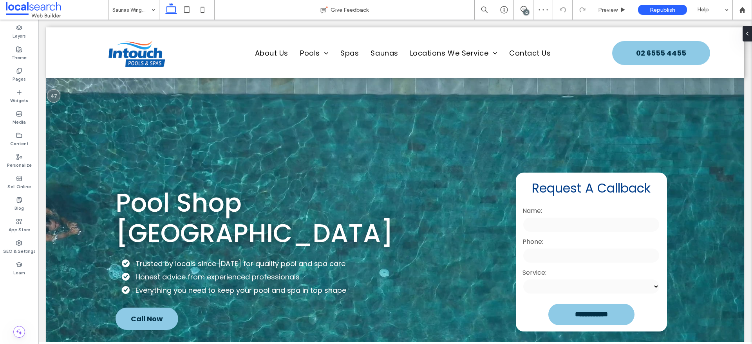
click at [526, 9] on div "12" at bounding box center [526, 12] width 6 height 6
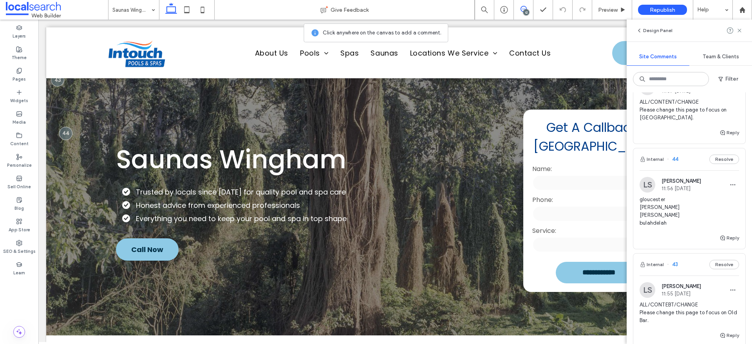
scroll to position [795, 0]
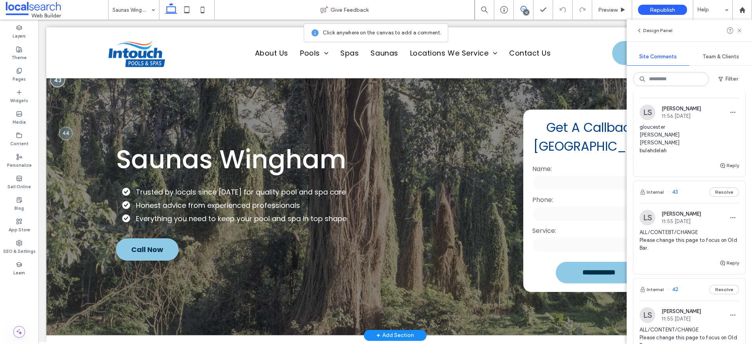
click at [59, 85] on div at bounding box center [57, 79] width 14 height 14
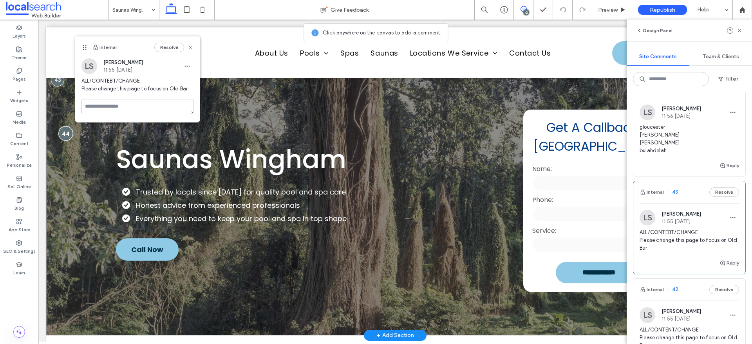
click at [65, 133] on div at bounding box center [66, 133] width 14 height 14
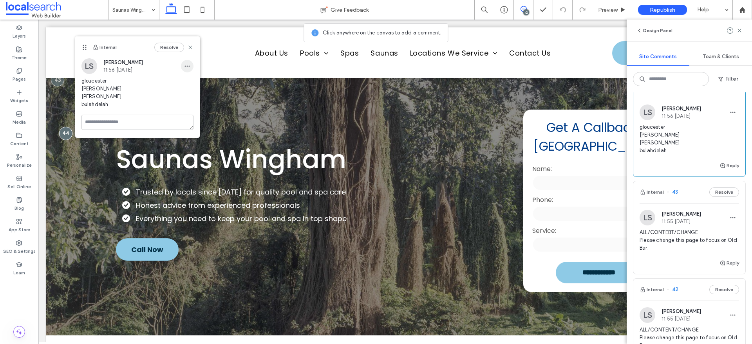
click at [188, 69] on icon "button" at bounding box center [187, 66] width 6 height 6
click at [193, 81] on div "Edit" at bounding box center [216, 86] width 70 height 15
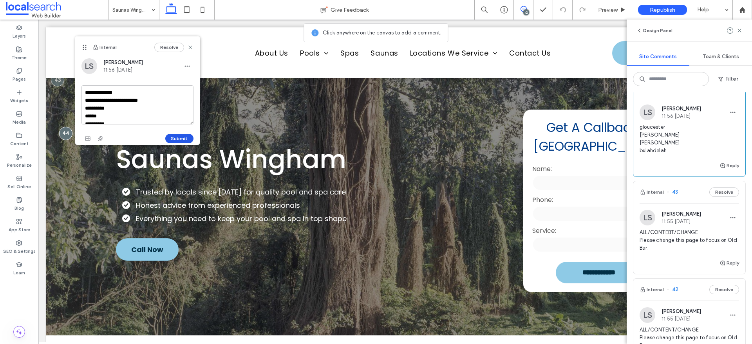
type textarea "**********"
click at [174, 139] on button "Submit" at bounding box center [179, 138] width 28 height 9
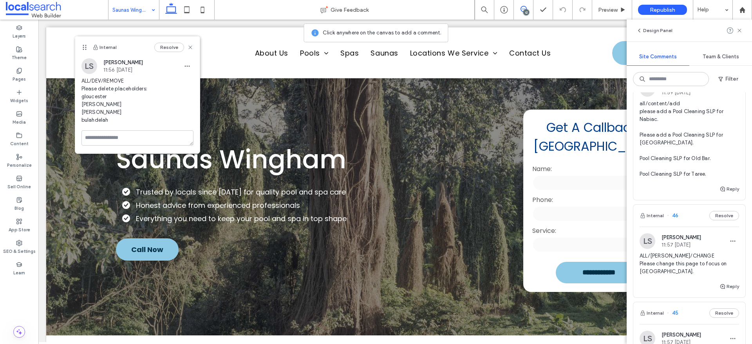
scroll to position [0, 0]
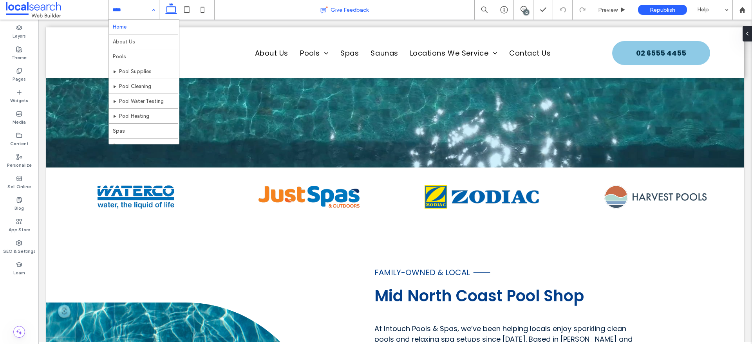
scroll to position [258, 0]
click at [522, 11] on icon at bounding box center [523, 9] width 6 height 6
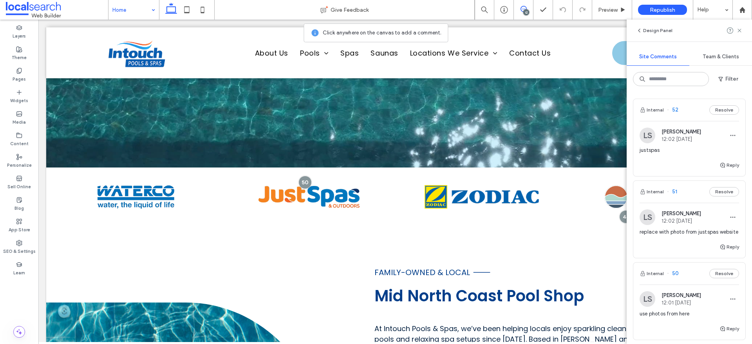
click at [679, 103] on div "Internal 52 Resolve" at bounding box center [689, 110] width 112 height 22
click at [684, 110] on div at bounding box center [376, 172] width 752 height 344
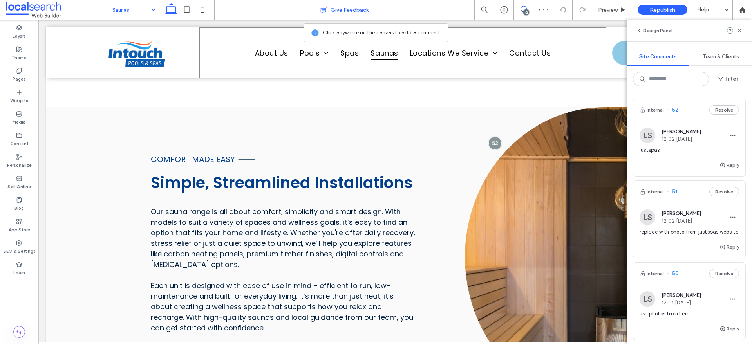
scroll to position [673, 0]
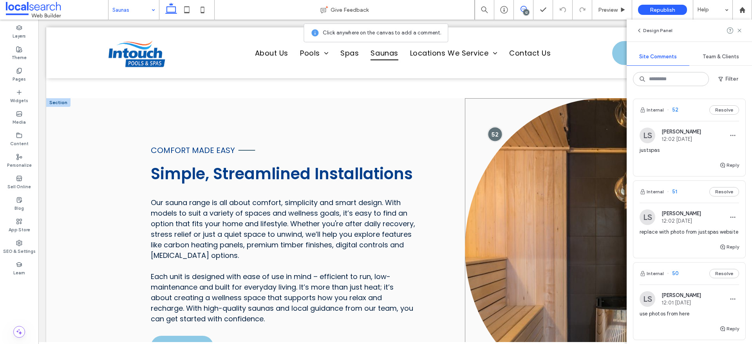
click at [489, 137] on div at bounding box center [494, 134] width 14 height 14
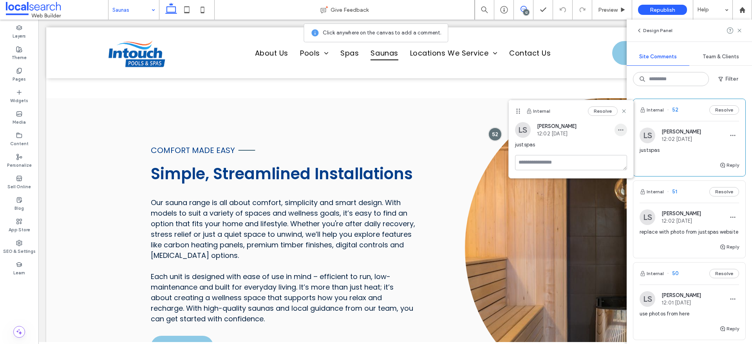
click at [619, 129] on use "button" at bounding box center [620, 129] width 5 height 1
click at [631, 168] on span "Delete" at bounding box center [628, 165] width 15 height 8
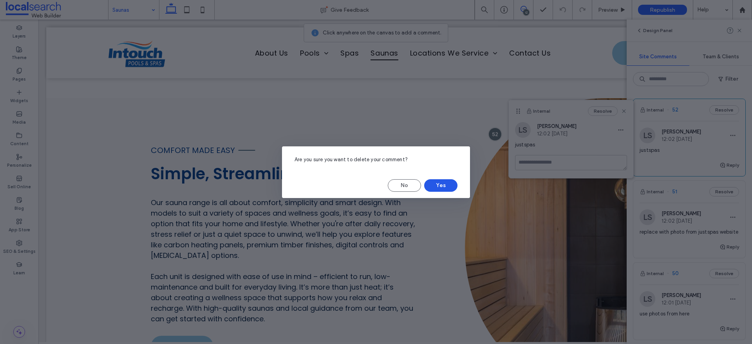
drag, startPoint x: 442, startPoint y: 186, endPoint x: 495, endPoint y: 49, distance: 146.8
click at [442, 186] on button "Yes" at bounding box center [440, 185] width 33 height 13
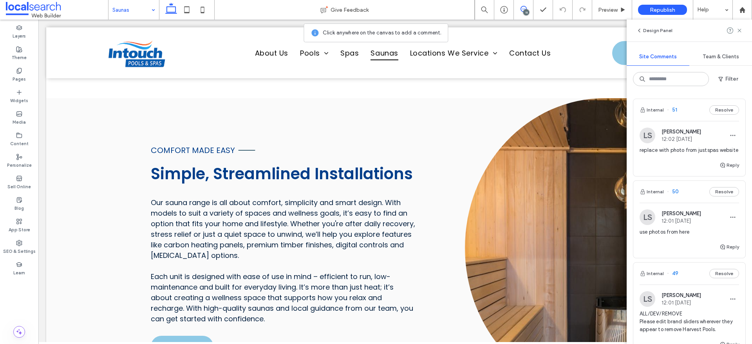
click at [525, 9] on div "11" at bounding box center [526, 12] width 6 height 6
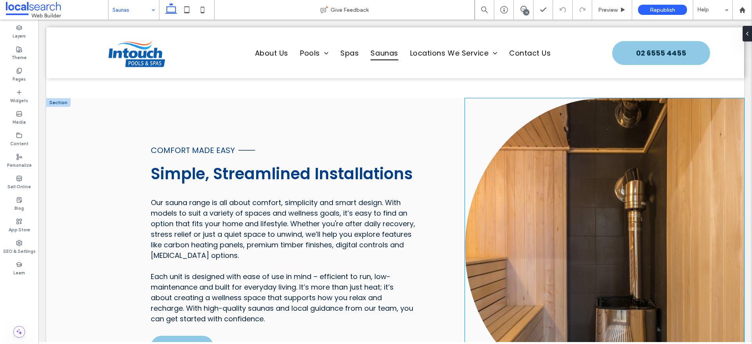
click at [582, 177] on link at bounding box center [604, 247] width 279 height 299
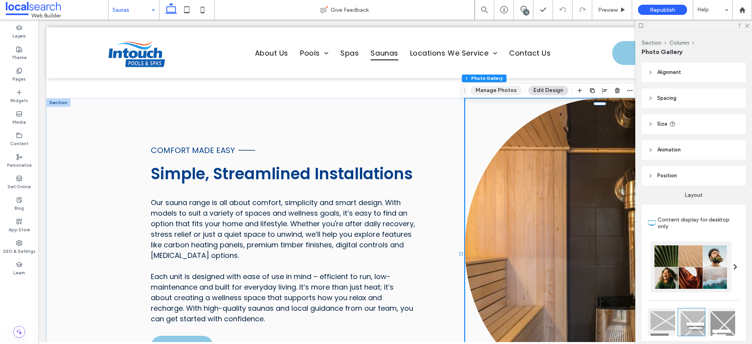
click at [505, 94] on button "Manage Photos" at bounding box center [495, 90] width 51 height 9
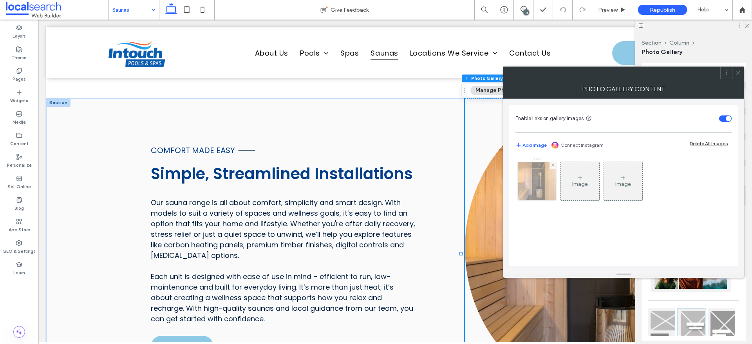
click at [537, 174] on div at bounding box center [536, 181] width 38 height 38
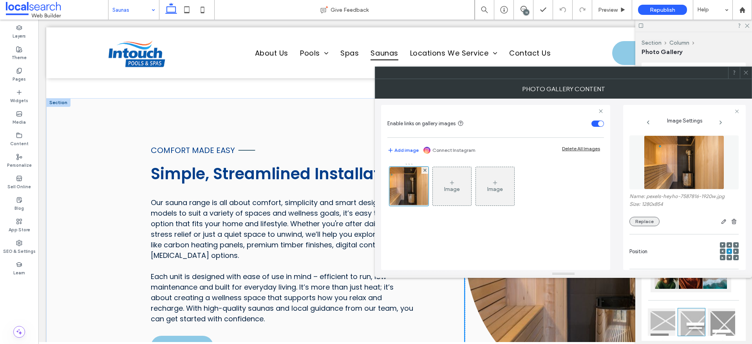
click at [654, 223] on button "Replace" at bounding box center [644, 221] width 30 height 9
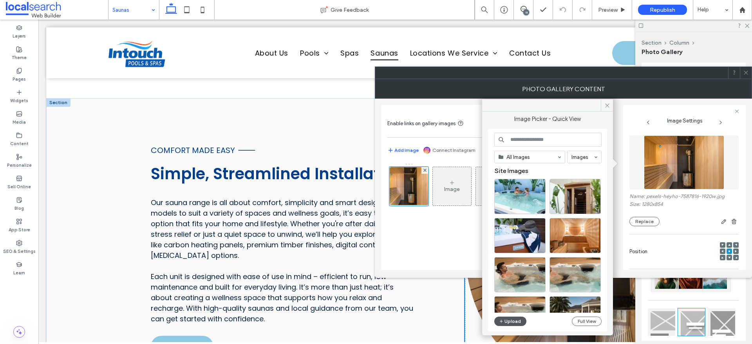
click at [512, 319] on button "Upload" at bounding box center [510, 321] width 32 height 9
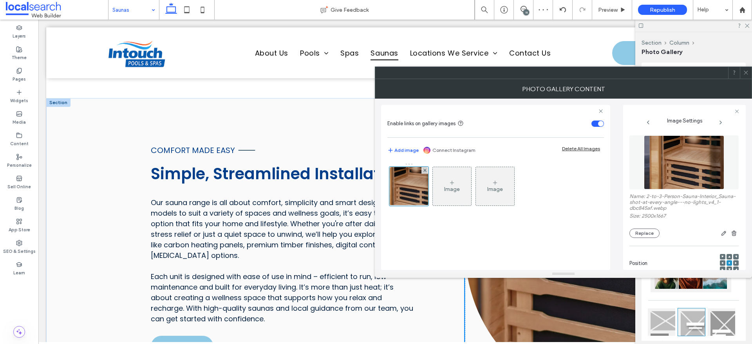
click at [746, 70] on icon at bounding box center [746, 73] width 6 height 6
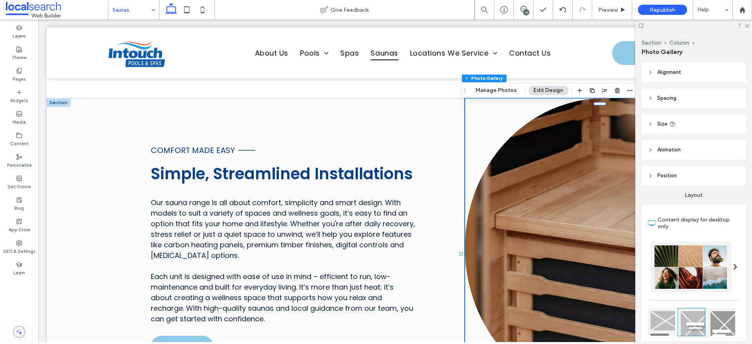
click at [748, 28] on div at bounding box center [693, 26] width 117 height 12
drag, startPoint x: 747, startPoint y: 27, endPoint x: 697, endPoint y: 40, distance: 51.7
click at [747, 27] on use at bounding box center [746, 26] width 4 height 4
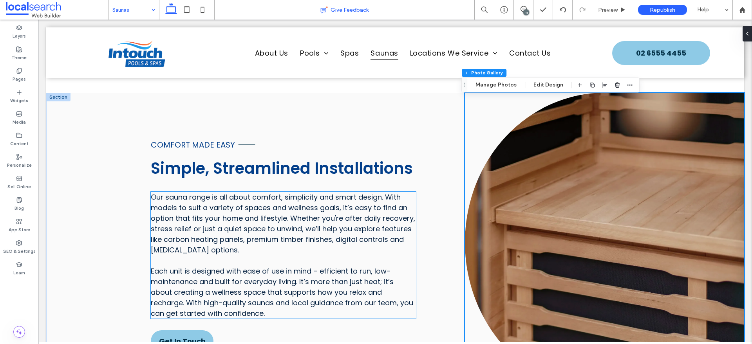
scroll to position [672, 0]
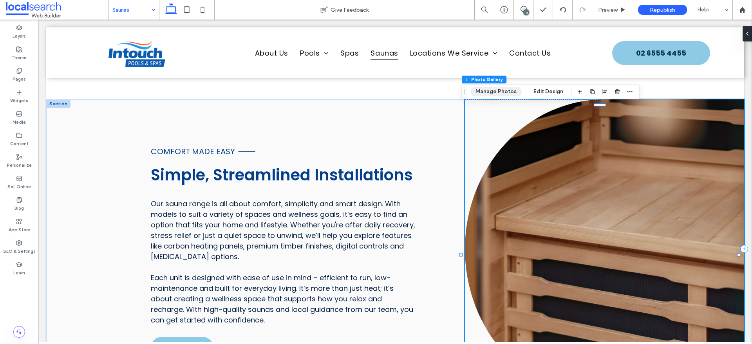
click at [510, 93] on button "Manage Photos" at bounding box center [495, 91] width 51 height 9
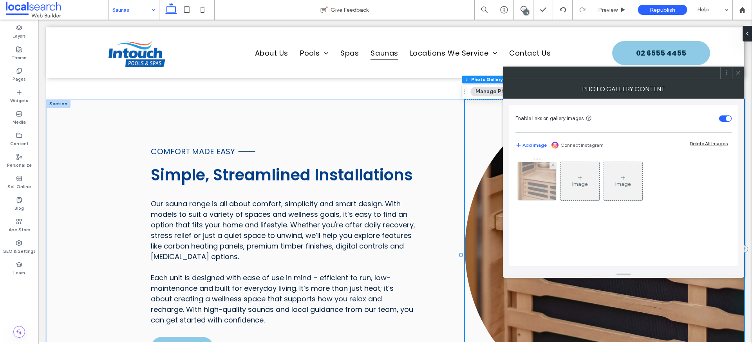
click at [532, 178] on img at bounding box center [537, 181] width 58 height 38
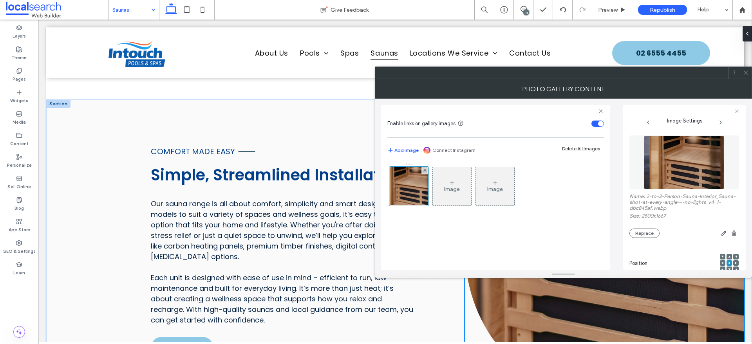
click at [645, 226] on div "Name: 2-to-3-Person-Sauna-Interior_Sauna-shot-at-every-angle---no-lights_v4_1-d…" at bounding box center [683, 215] width 109 height 45
click at [644, 231] on button "Replace" at bounding box center [644, 233] width 30 height 9
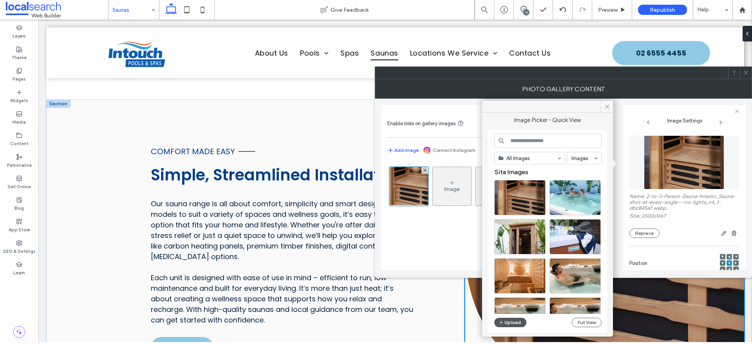
click at [508, 323] on button "Upload" at bounding box center [510, 322] width 32 height 9
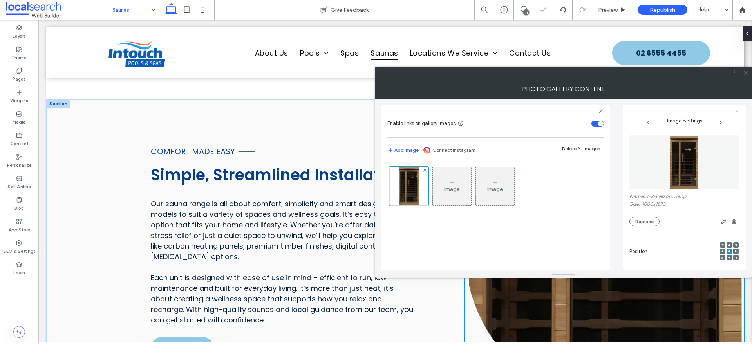
click at [745, 72] on icon at bounding box center [746, 73] width 6 height 6
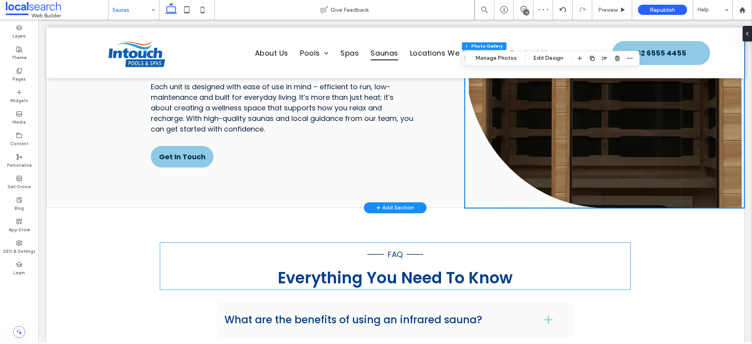
scroll to position [774, 0]
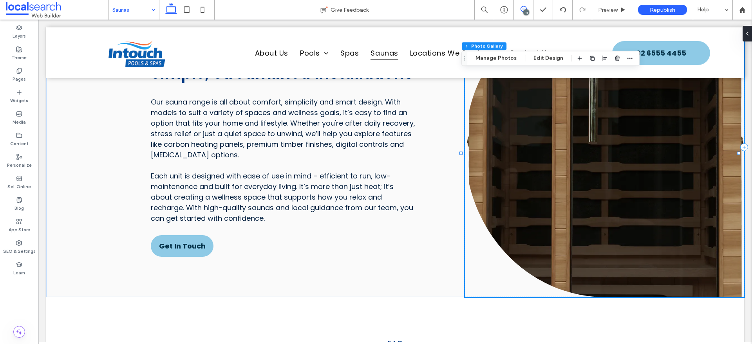
click at [523, 9] on icon at bounding box center [523, 9] width 6 height 6
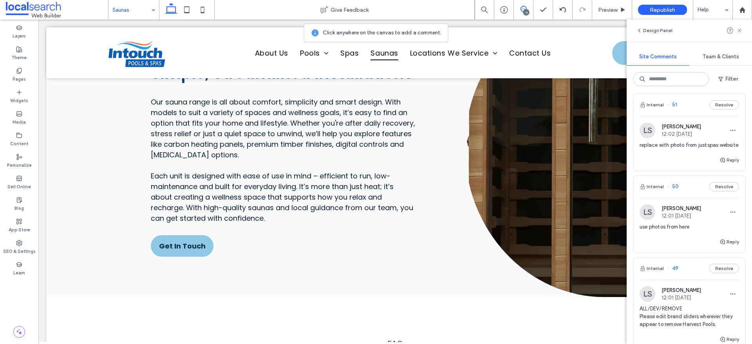
scroll to position [0, 0]
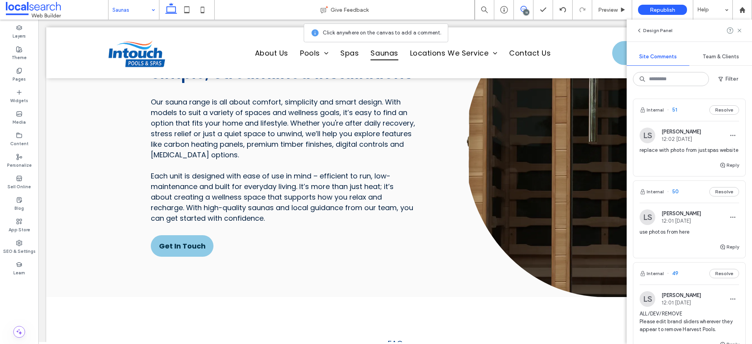
click at [687, 213] on div "LS Luke Stewart 12:01 Sep 17 2025 use photos from here" at bounding box center [689, 223] width 112 height 40
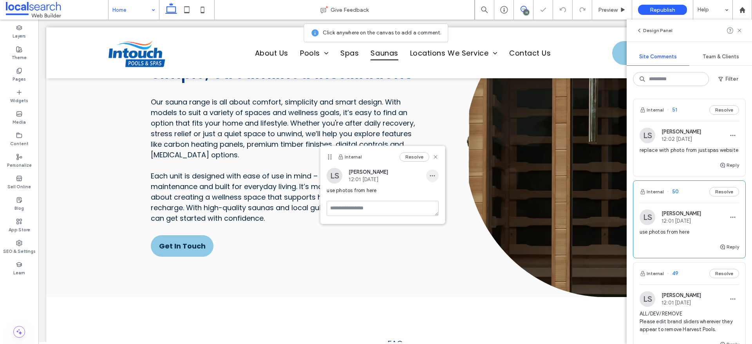
click at [433, 172] on span "button" at bounding box center [432, 175] width 13 height 13
drag, startPoint x: 450, startPoint y: 202, endPoint x: 443, endPoint y: 217, distance: 16.1
click at [443, 217] on div "Edit Delete" at bounding box center [461, 203] width 70 height 37
click at [446, 214] on span "Delete" at bounding box center [440, 211] width 15 height 8
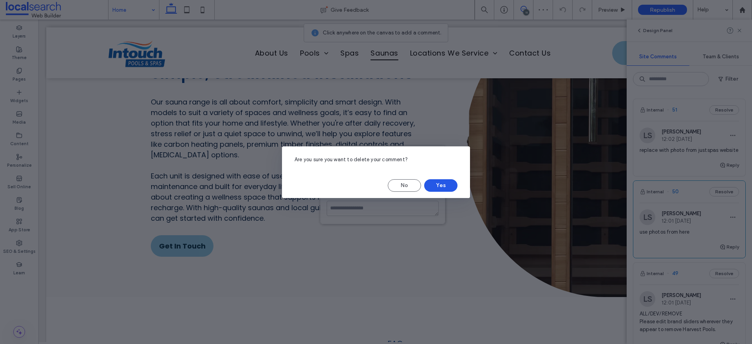
click at [449, 179] on button "Yes" at bounding box center [440, 185] width 33 height 13
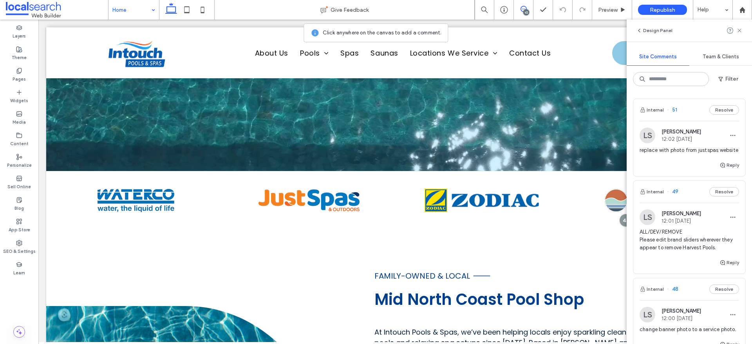
click at [683, 115] on div "Internal 51 Resolve" at bounding box center [689, 110] width 112 height 22
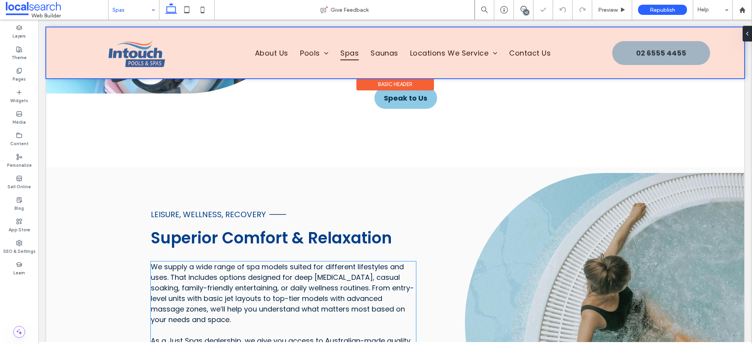
scroll to position [763, 0]
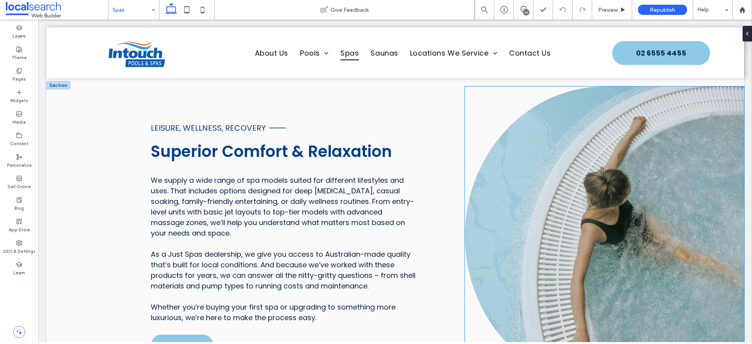
click at [589, 196] on link at bounding box center [604, 236] width 279 height 299
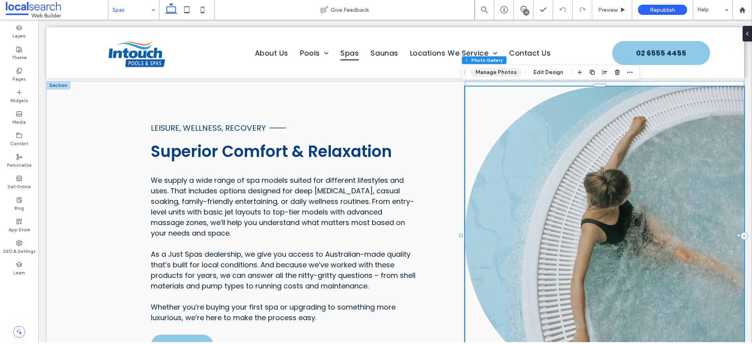
click at [487, 73] on button "Manage Photos" at bounding box center [495, 72] width 51 height 9
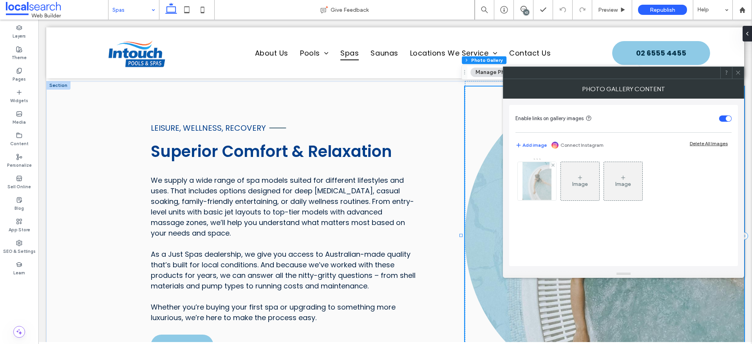
click at [539, 173] on div at bounding box center [536, 181] width 38 height 38
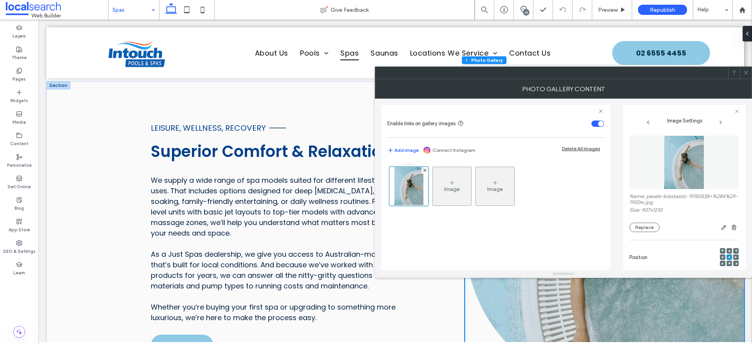
click at [647, 222] on div "Name: pexels-krisstastic-19150538+%284%29-1920w.jpg Size: 907x1210 Replace" at bounding box center [683, 212] width 109 height 39
click at [648, 225] on button "Replace" at bounding box center [644, 227] width 30 height 9
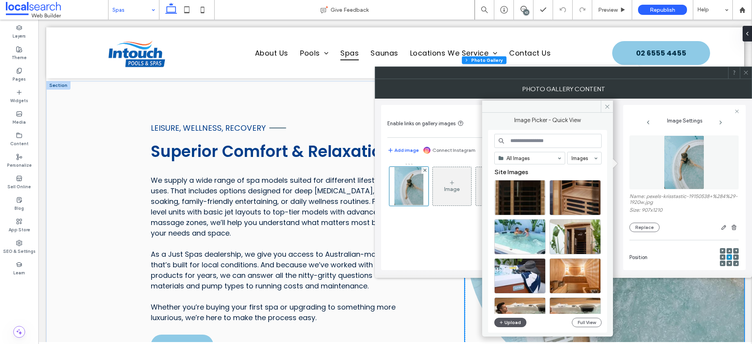
click at [514, 324] on button "Upload" at bounding box center [510, 322] width 32 height 9
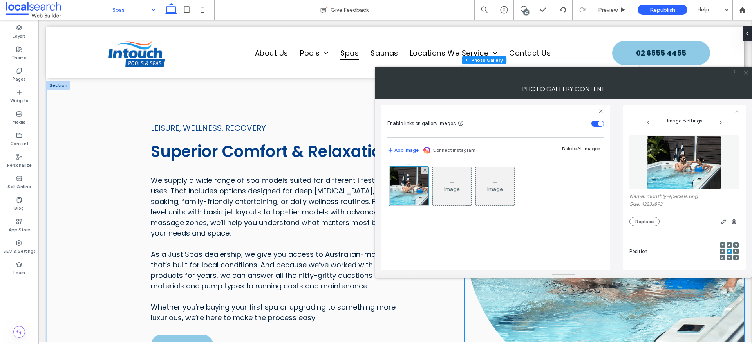
click at [746, 75] on icon at bounding box center [746, 73] width 6 height 6
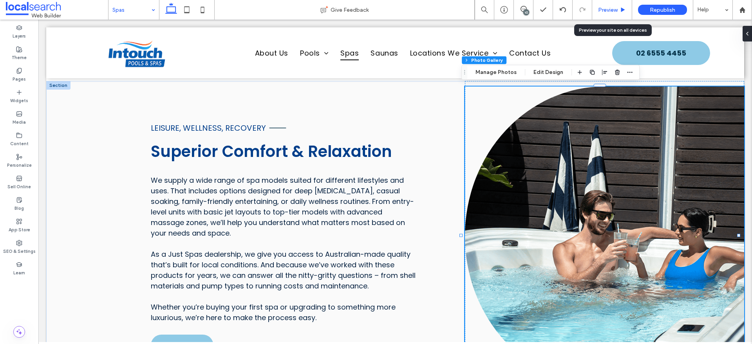
click at [615, 13] on span "Preview" at bounding box center [608, 10] width 20 height 7
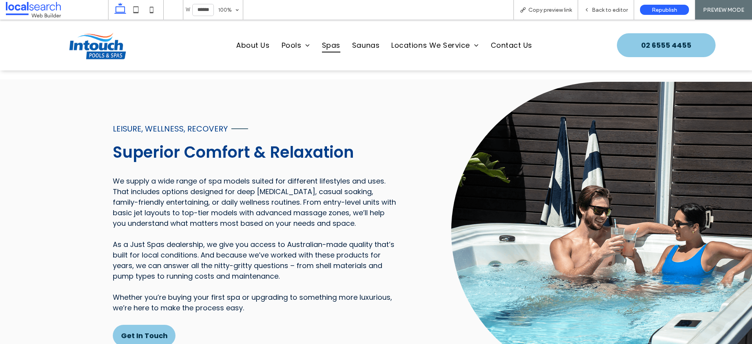
scroll to position [760, 0]
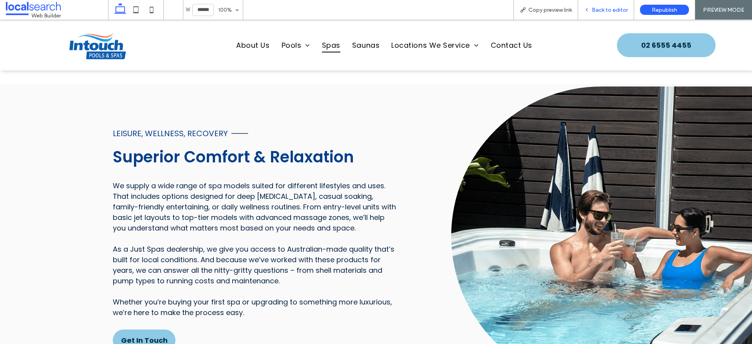
click at [616, 9] on span "Back to editor" at bounding box center [609, 10] width 36 height 7
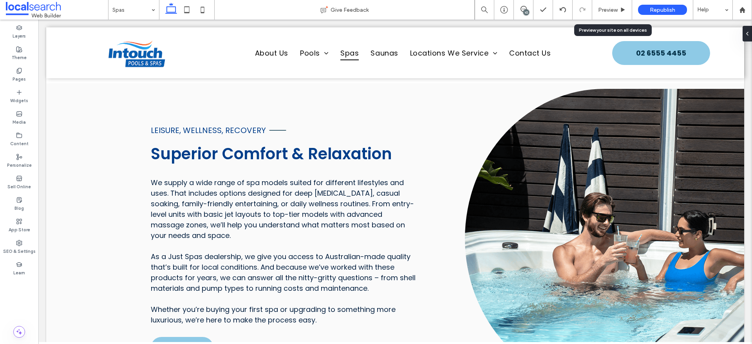
scroll to position [760, 0]
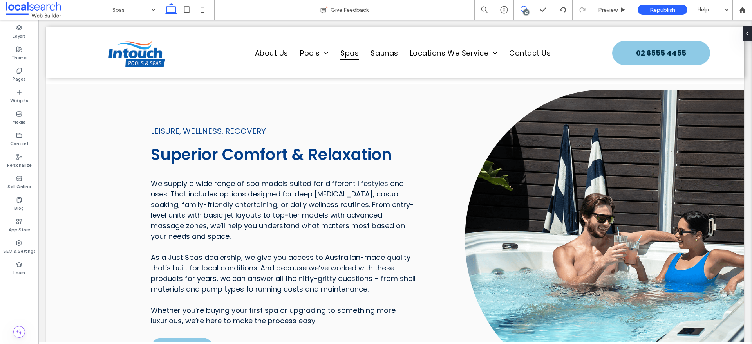
click at [517, 9] on span at bounding box center [523, 9] width 19 height 6
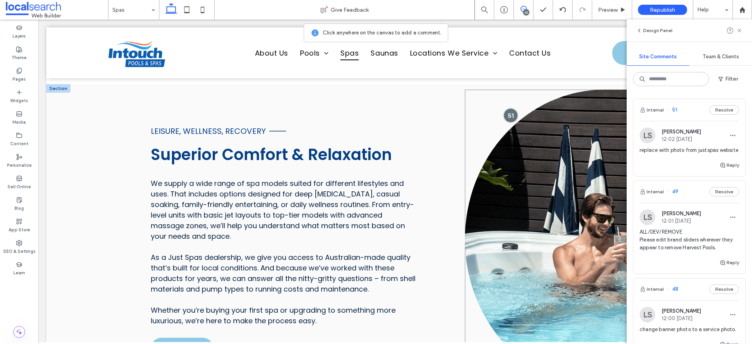
click at [505, 119] on div at bounding box center [510, 115] width 14 height 14
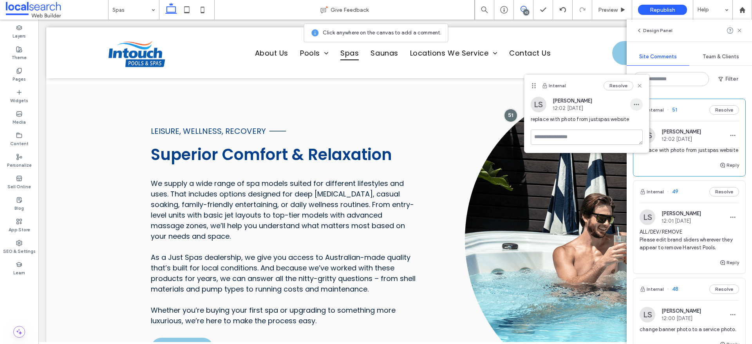
click at [635, 103] on icon "button" at bounding box center [636, 104] width 6 height 6
click at [637, 136] on span "Delete" at bounding box center [643, 140] width 15 height 8
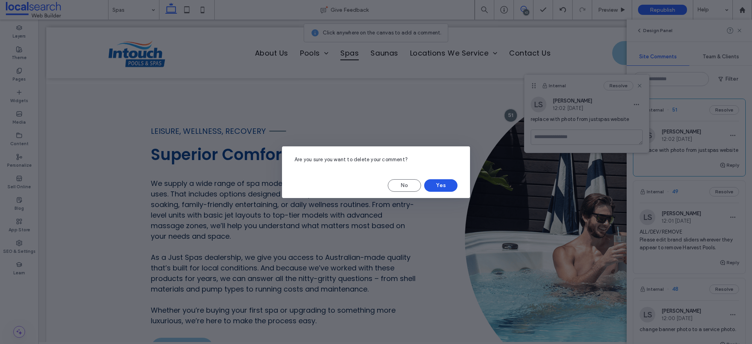
click at [457, 185] on button "Yes" at bounding box center [440, 185] width 33 height 13
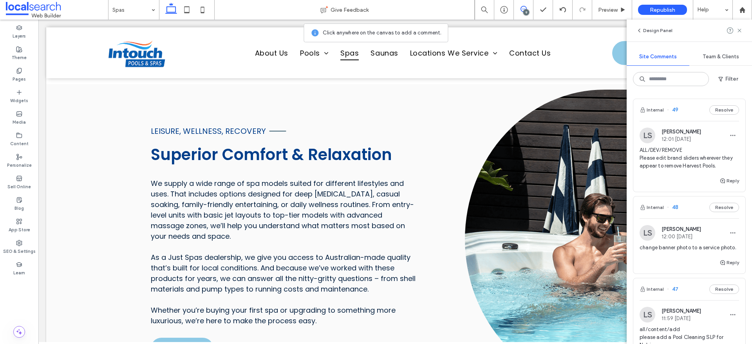
scroll to position [14, 0]
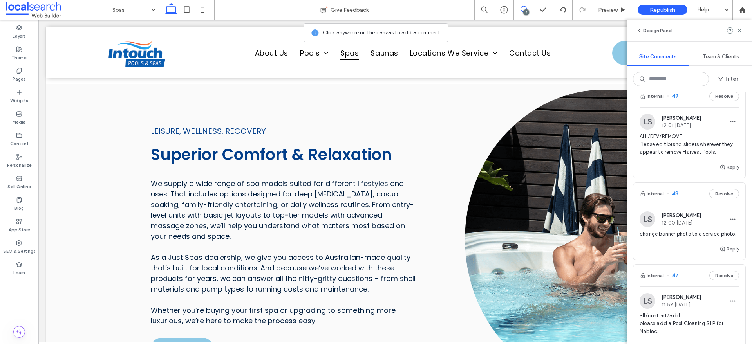
click at [681, 192] on div "Internal 48 Resolve" at bounding box center [689, 194] width 112 height 22
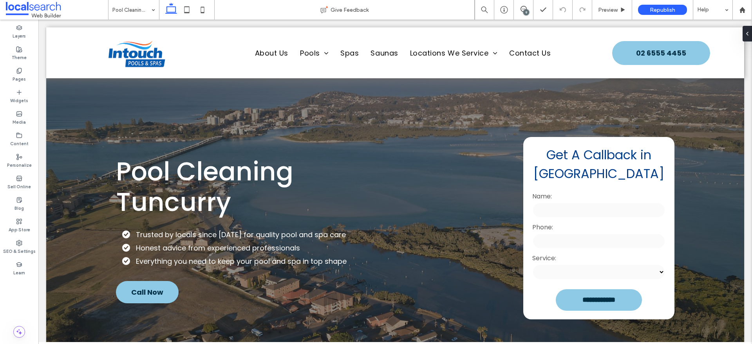
click at [526, 9] on div "9" at bounding box center [526, 12] width 6 height 6
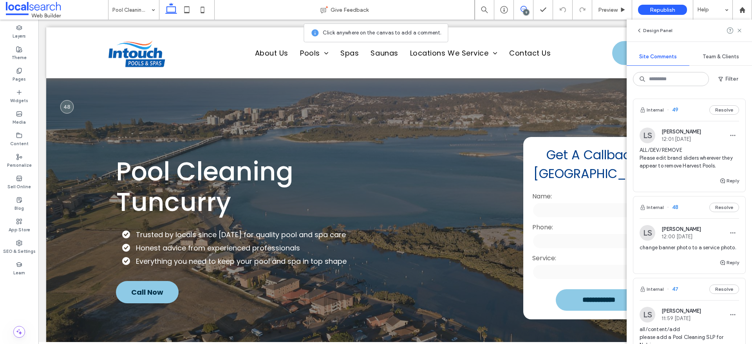
scroll to position [11, 0]
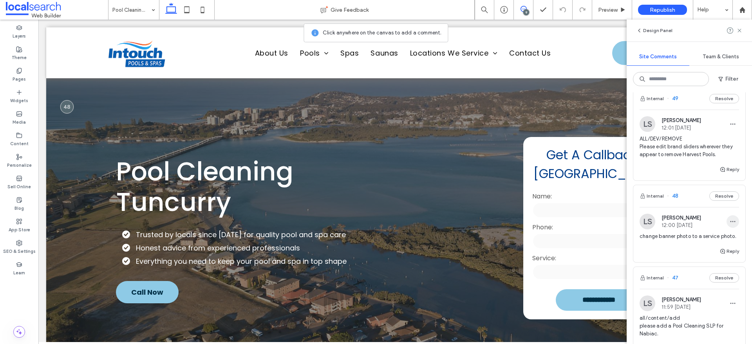
click at [730, 217] on span "button" at bounding box center [732, 221] width 13 height 13
click at [721, 236] on div "Edit" at bounding box center [698, 241] width 70 height 15
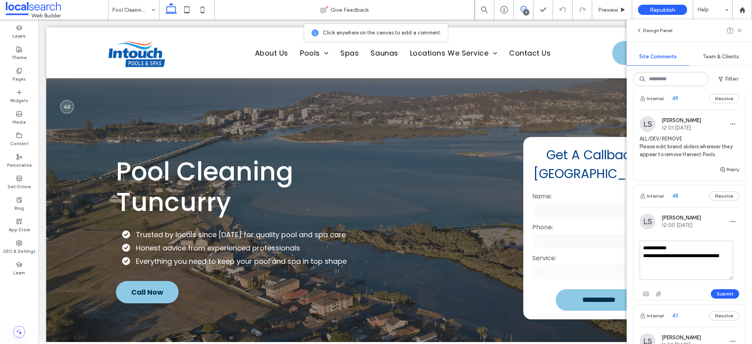
drag, startPoint x: 662, startPoint y: 269, endPoint x: 640, endPoint y: 248, distance: 30.8
click at [640, 247] on textarea "**********" at bounding box center [686, 260] width 94 height 39
type textarea "**********"
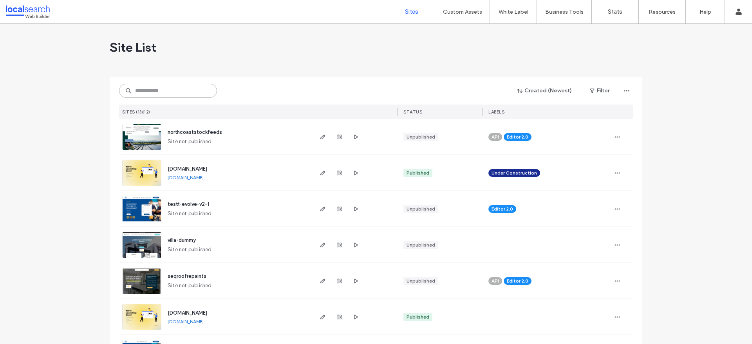
click at [186, 94] on input at bounding box center [168, 91] width 98 height 14
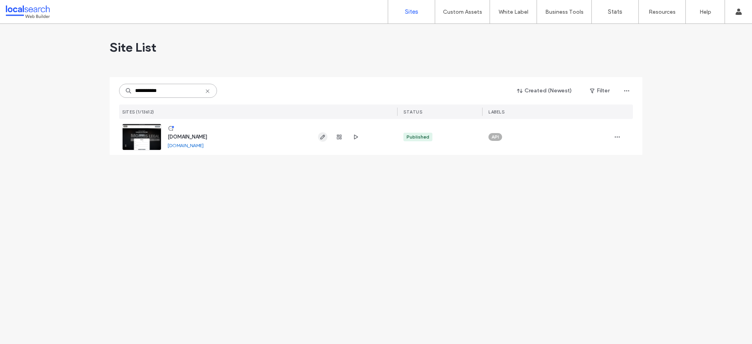
type input "**********"
click at [325, 138] on icon "button" at bounding box center [322, 137] width 6 height 6
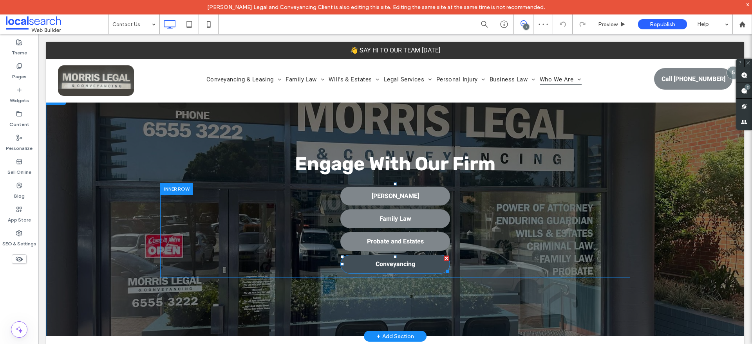
click at [444, 258] on div at bounding box center [445, 258] width 5 height 5
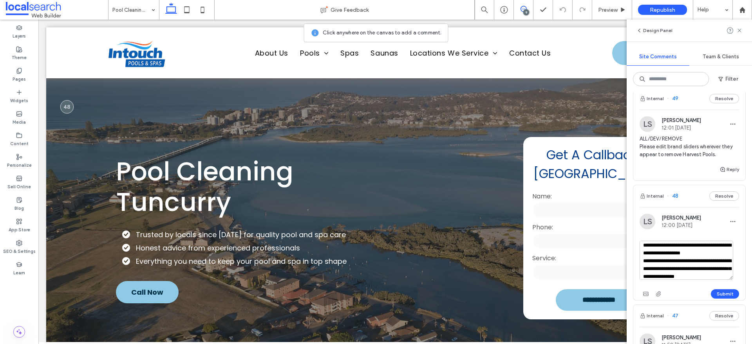
scroll to position [18, 0]
type textarea "**********"
click at [712, 292] on button "Submit" at bounding box center [724, 293] width 28 height 9
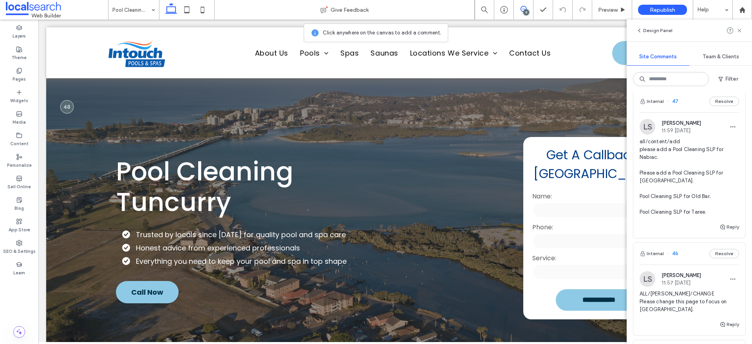
scroll to position [229, 0]
click at [728, 130] on span "button" at bounding box center [732, 125] width 13 height 13
click at [714, 146] on div "Edit" at bounding box center [698, 145] width 70 height 15
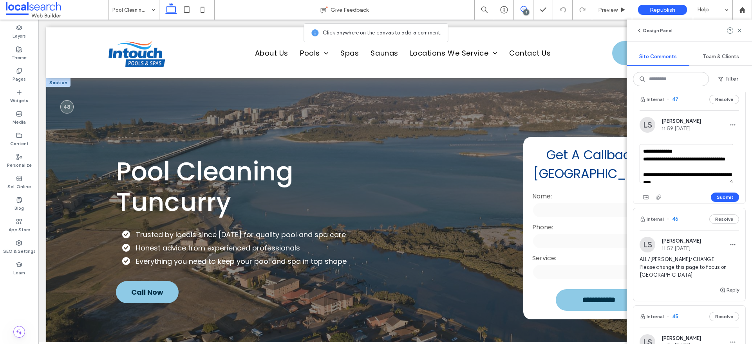
drag, startPoint x: 731, startPoint y: 173, endPoint x: 609, endPoint y: 148, distance: 124.5
drag, startPoint x: 644, startPoint y: 159, endPoint x: 638, endPoint y: 212, distance: 53.9
click at [644, 161] on textarea "**********" at bounding box center [686, 163] width 94 height 39
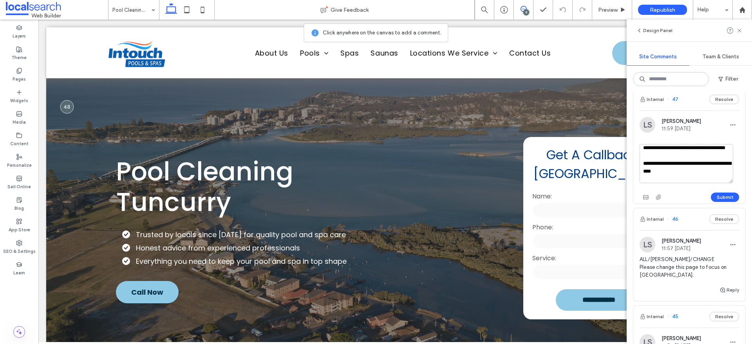
scroll to position [0, 0]
drag, startPoint x: 643, startPoint y: 148, endPoint x: 678, endPoint y: 157, distance: 35.2
click at [702, 150] on textarea "**********" at bounding box center [686, 163] width 94 height 39
click at [643, 160] on textarea "**********" at bounding box center [686, 163] width 94 height 39
drag, startPoint x: 643, startPoint y: 160, endPoint x: 675, endPoint y: 163, distance: 31.8
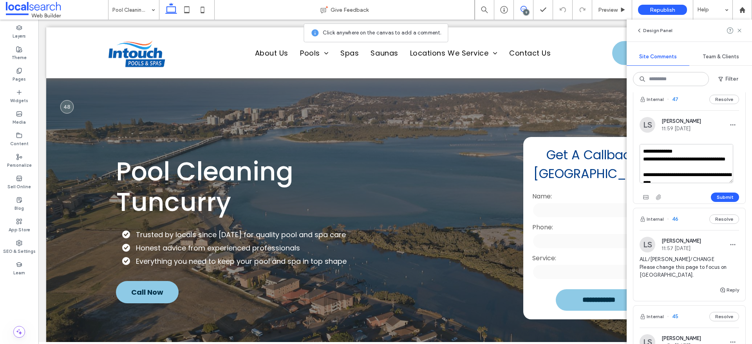
click at [675, 163] on textarea "**********" at bounding box center [686, 163] width 94 height 39
click at [640, 159] on textarea "**********" at bounding box center [686, 163] width 94 height 39
click at [642, 177] on textarea "**********" at bounding box center [686, 163] width 94 height 39
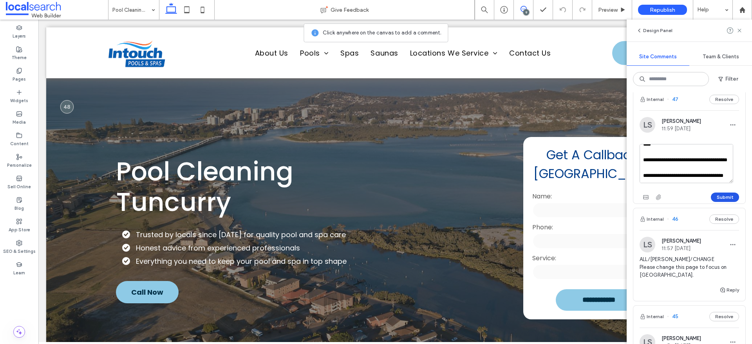
type textarea "**********"
click at [717, 196] on button "Submit" at bounding box center [724, 197] width 28 height 9
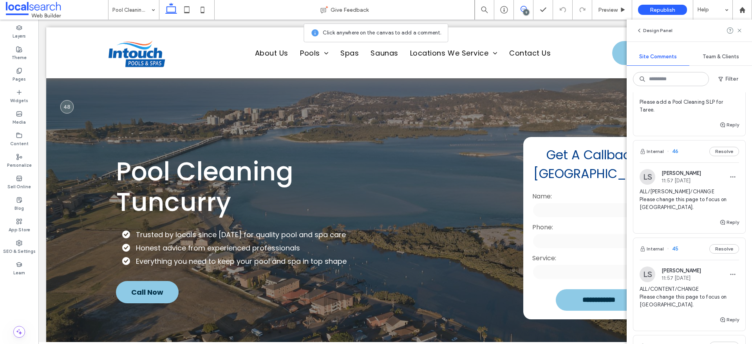
scroll to position [346, 0]
click at [729, 177] on icon "button" at bounding box center [732, 176] width 6 height 6
click at [724, 194] on div "Edit" at bounding box center [698, 196] width 70 height 15
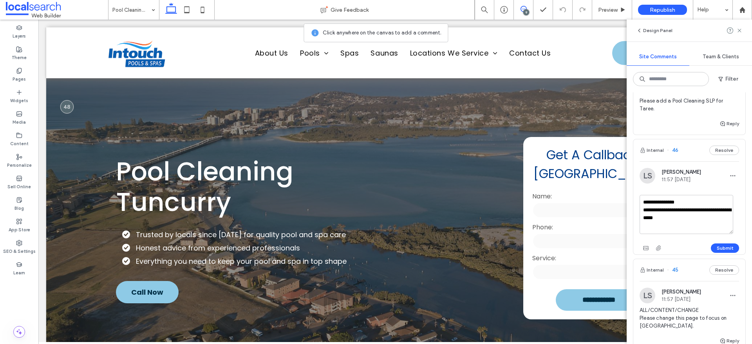
click at [672, 202] on textarea "**********" at bounding box center [686, 214] width 94 height 39
type textarea "**********"
click at [738, 249] on div "**********" at bounding box center [689, 211] width 112 height 87
click at [721, 248] on div at bounding box center [376, 172] width 752 height 344
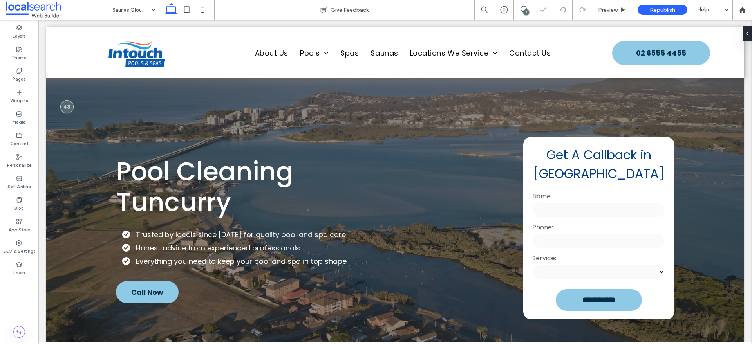
click at [526, 10] on div "9" at bounding box center [526, 12] width 6 height 6
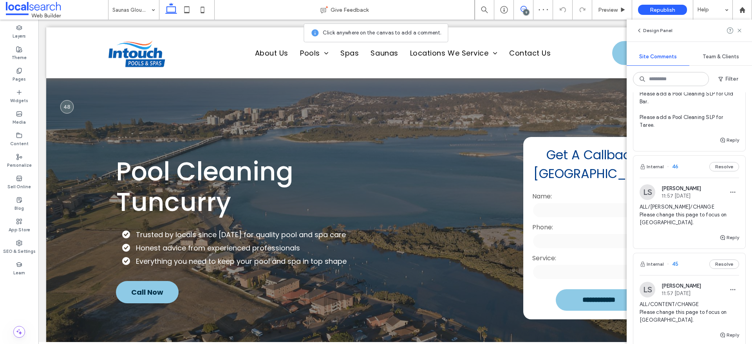
scroll to position [367, 0]
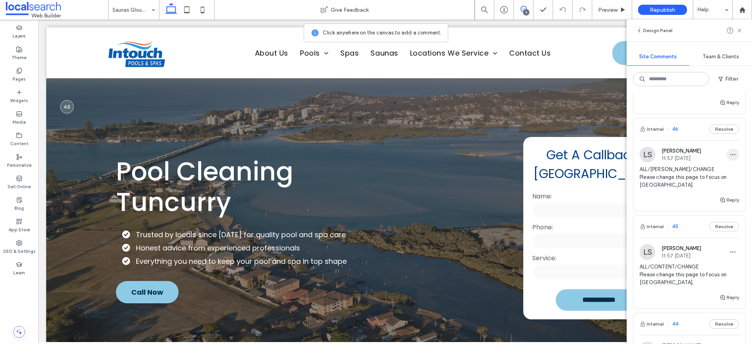
click at [729, 156] on icon "button" at bounding box center [732, 154] width 6 height 6
click at [720, 175] on div "Edit" at bounding box center [698, 175] width 70 height 15
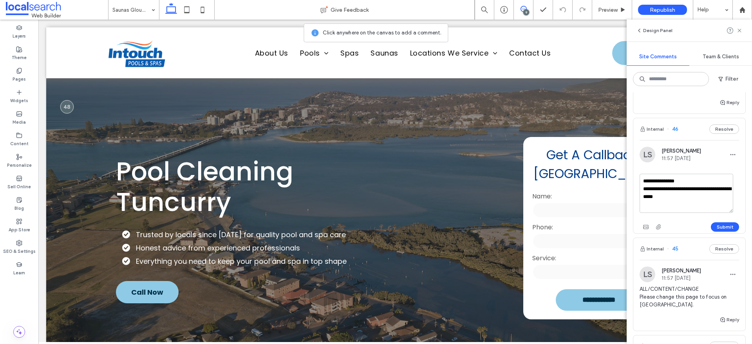
click at [672, 183] on textarea "**********" at bounding box center [686, 193] width 94 height 39
type textarea "**********"
click at [716, 224] on button "Submit" at bounding box center [724, 226] width 28 height 9
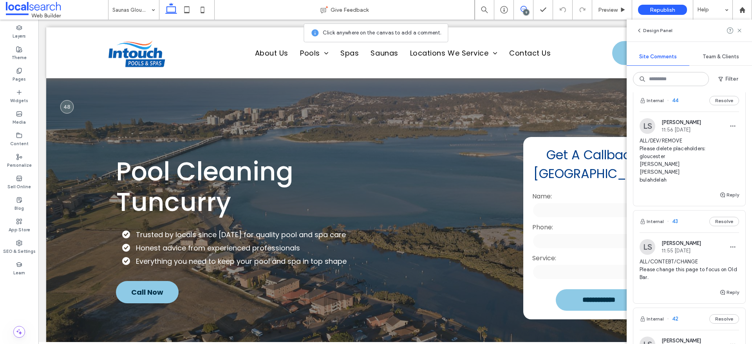
scroll to position [652, 0]
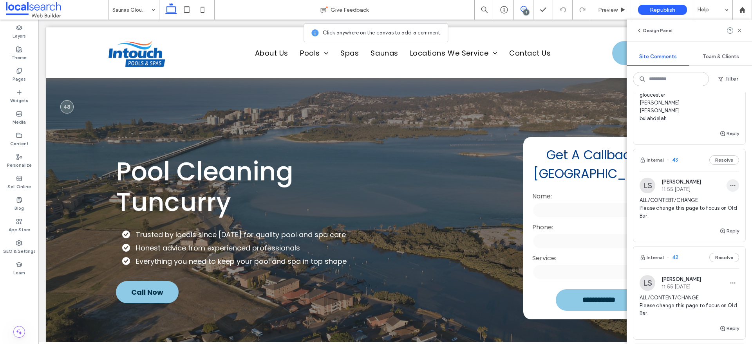
click at [726, 182] on span "button" at bounding box center [732, 185] width 13 height 13
click at [715, 204] on div "Edit" at bounding box center [698, 205] width 70 height 15
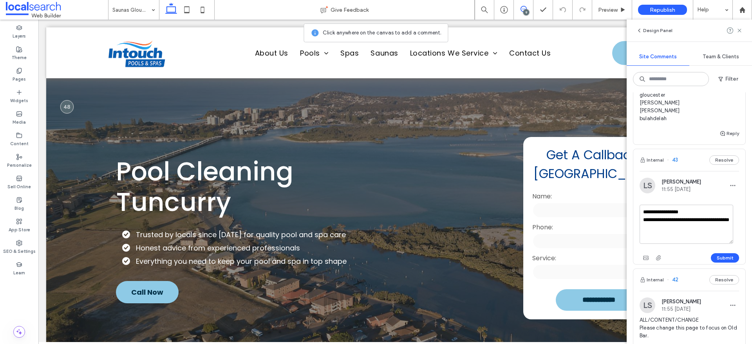
click at [671, 213] on textarea "**********" at bounding box center [686, 224] width 94 height 39
type textarea "**********"
click at [718, 256] on button "Submit" at bounding box center [724, 257] width 28 height 9
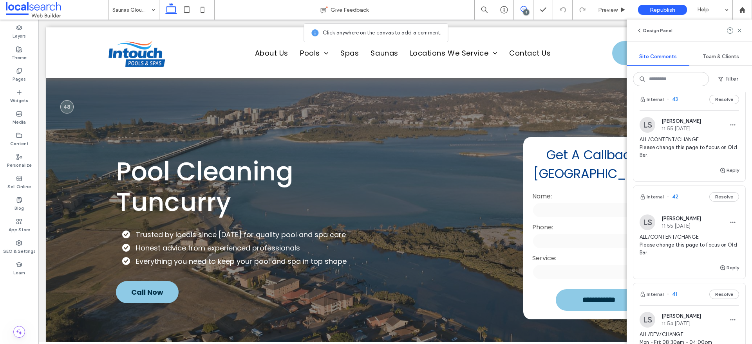
scroll to position [862, 0]
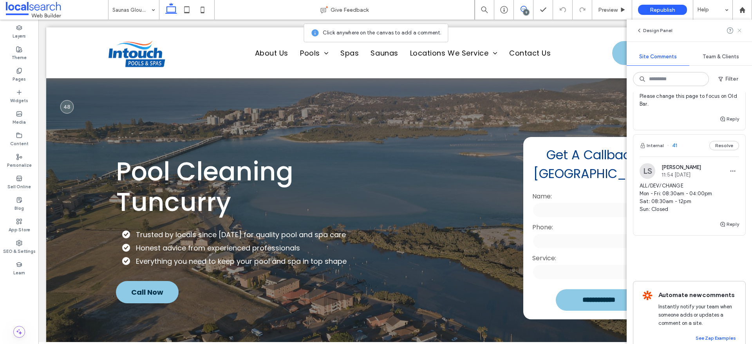
click at [739, 29] on use at bounding box center [739, 31] width 4 height 4
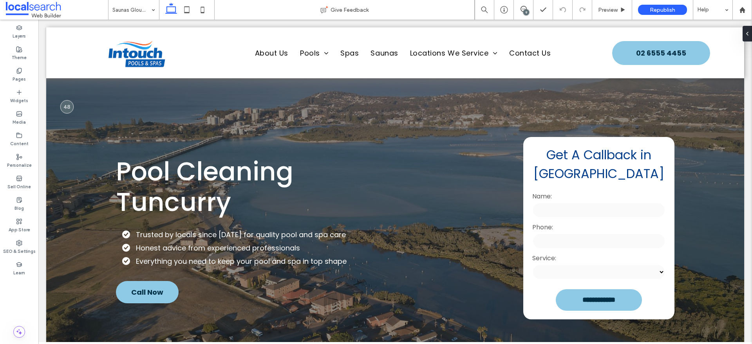
scroll to position [0, 0]
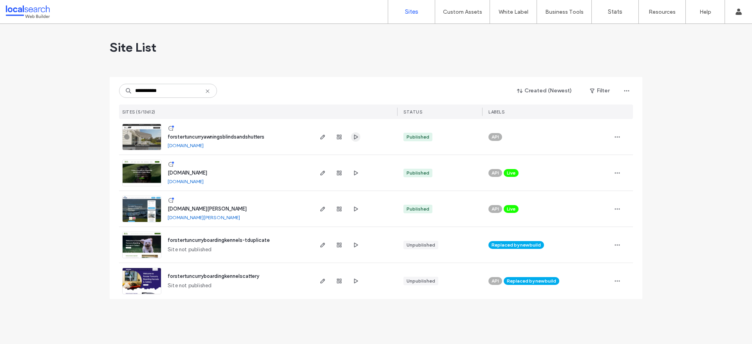
type input "**********"
click at [356, 134] on icon "button" at bounding box center [355, 137] width 6 height 6
